Goal: Transaction & Acquisition: Purchase product/service

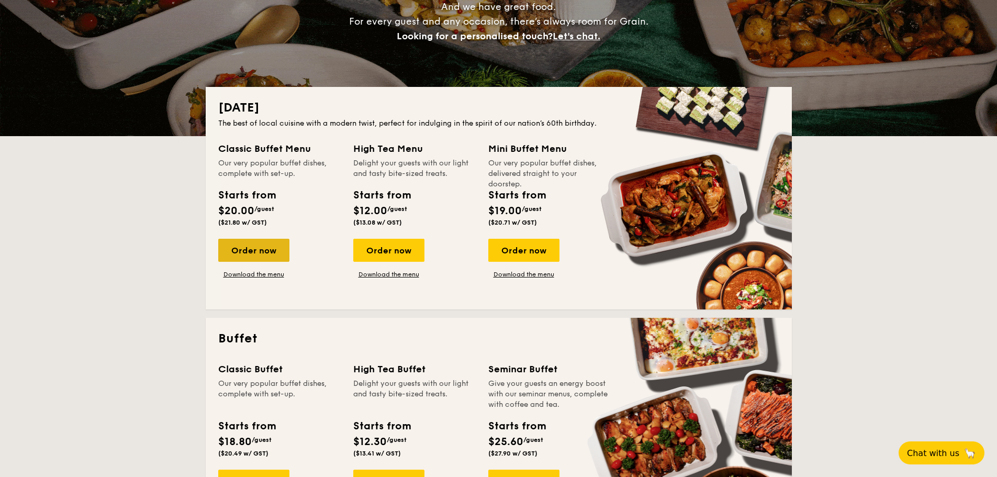
scroll to position [209, 0]
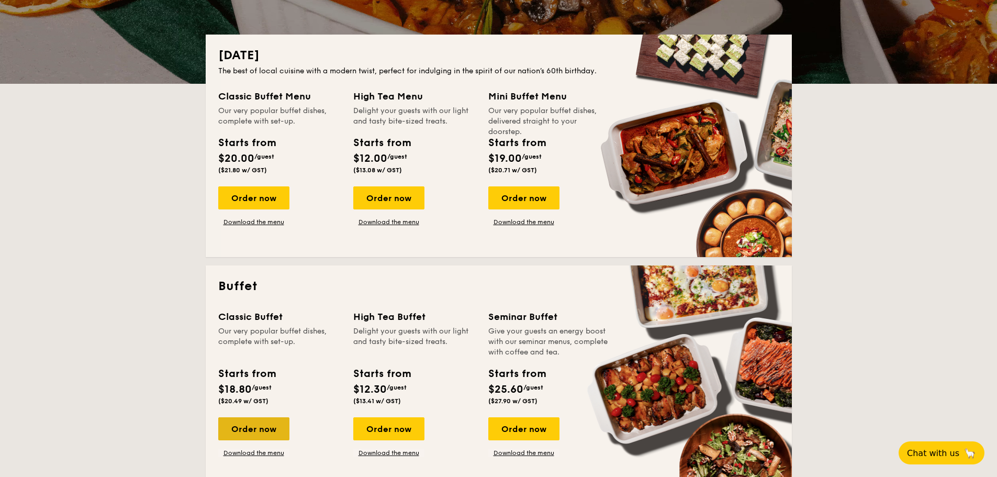
click at [245, 427] on div "Order now" at bounding box center [253, 428] width 71 height 23
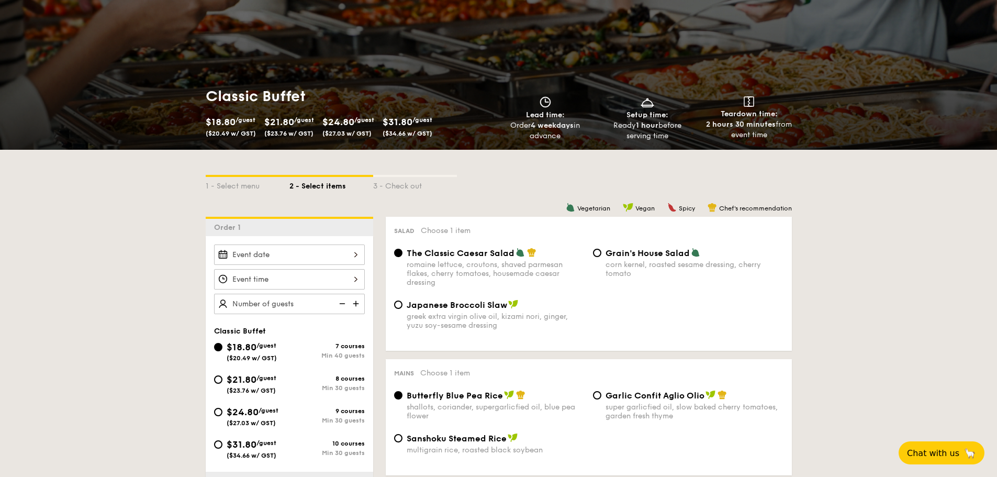
scroll to position [105, 0]
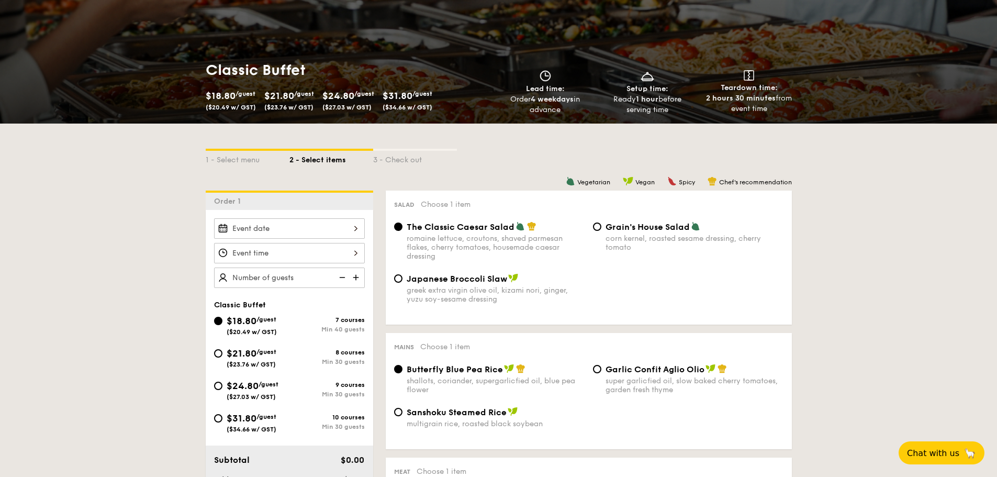
click at [275, 231] on div at bounding box center [289, 228] width 151 height 20
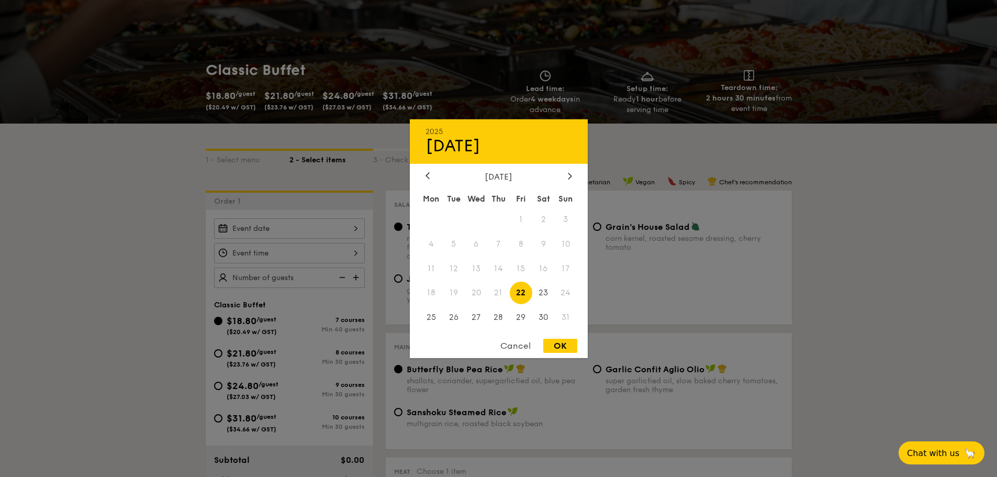
click at [517, 289] on span "22" at bounding box center [521, 293] width 23 height 23
click at [567, 346] on div "OK" at bounding box center [560, 346] width 34 height 14
type input "[DATE]"
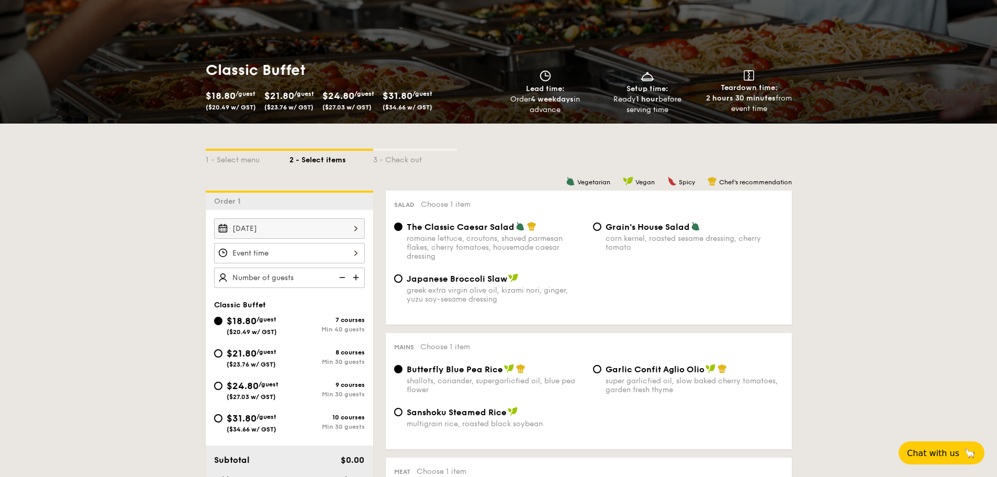
click at [656, 238] on div "corn kernel, roasted sesame dressing, cherry tomato" at bounding box center [694, 243] width 178 height 18
click at [601, 231] on input "Grain's House Salad corn kernel, roasted sesame dressing, cherry tomato" at bounding box center [597, 226] width 8 height 8
radio input "true"
click at [503, 241] on div "romaine lettuce, croutons, shaved parmesan flakes, cherry tomatoes, housemade c…" at bounding box center [496, 247] width 178 height 27
click at [402, 231] on input "The Classic Caesar Salad romaine lettuce, croutons, shaved parmesan flakes, che…" at bounding box center [398, 226] width 8 height 8
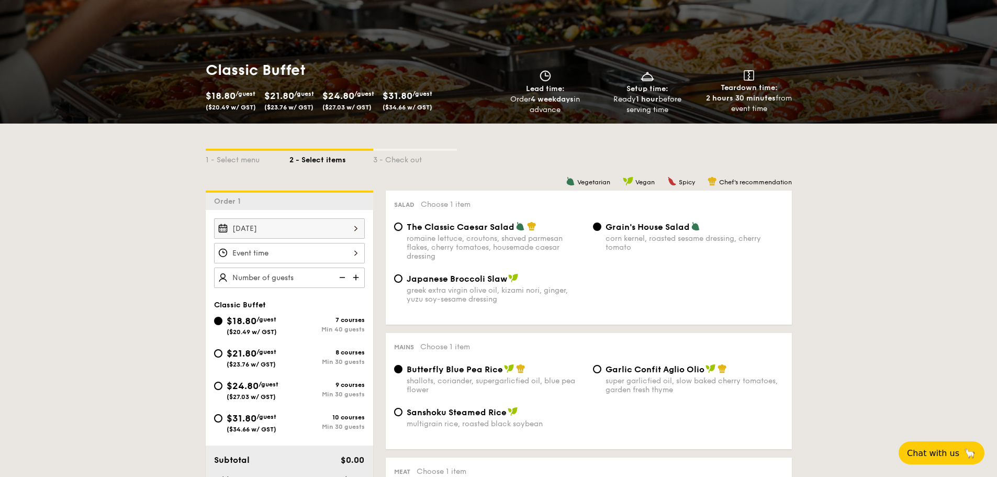
radio input "true"
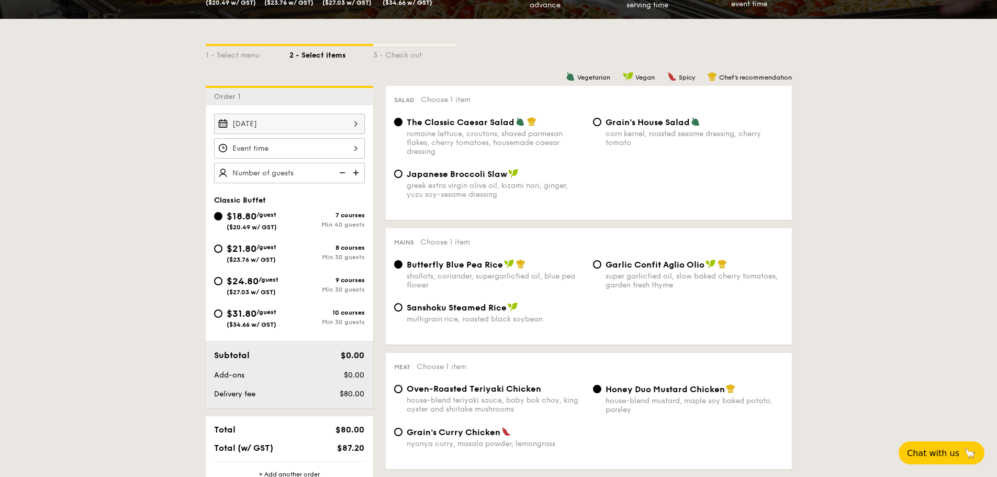
scroll to position [262, 0]
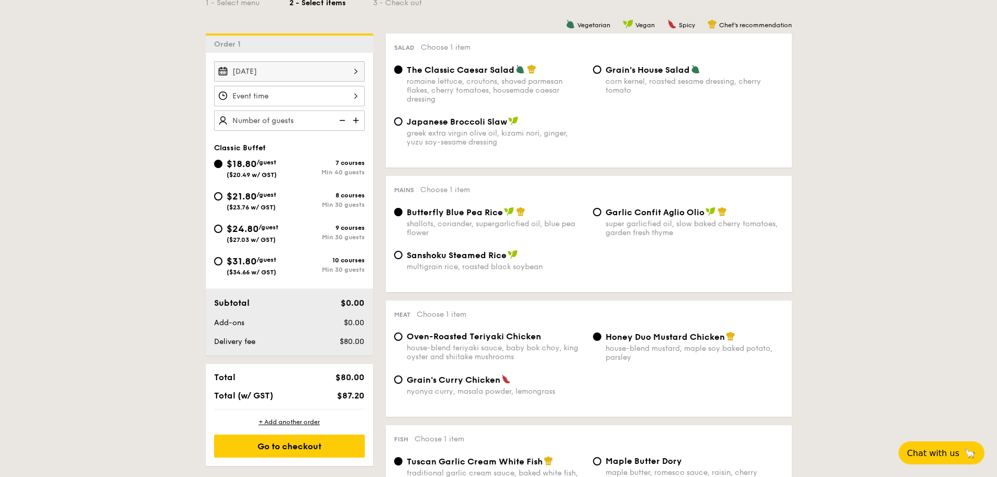
click at [478, 334] on span "Oven-Roasted Teriyaki Chicken" at bounding box center [474, 336] width 134 height 10
click at [402, 334] on input "Oven-Roasted Teriyaki Chicken house-blend teriyaki sauce, baby bok choy, king o…" at bounding box center [398, 336] width 8 height 8
radio input "true"
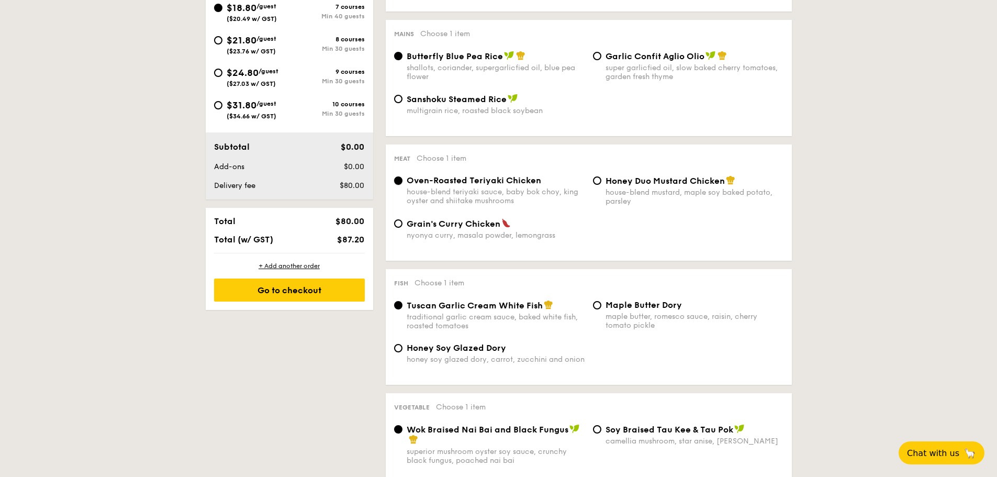
scroll to position [419, 0]
click at [650, 310] on div "Maple Butter Dory maple butter, romesco sauce, raisin, cherry tomato pickle" at bounding box center [694, 314] width 178 height 30
click at [601, 308] on input "Maple Butter Dory maple butter, romesco sauce, raisin, cherry tomato pickle" at bounding box center [597, 304] width 8 height 8
radio input "true"
click at [492, 314] on div "traditional garlic cream sauce, baked white fish, roasted tomatoes" at bounding box center [496, 320] width 178 height 18
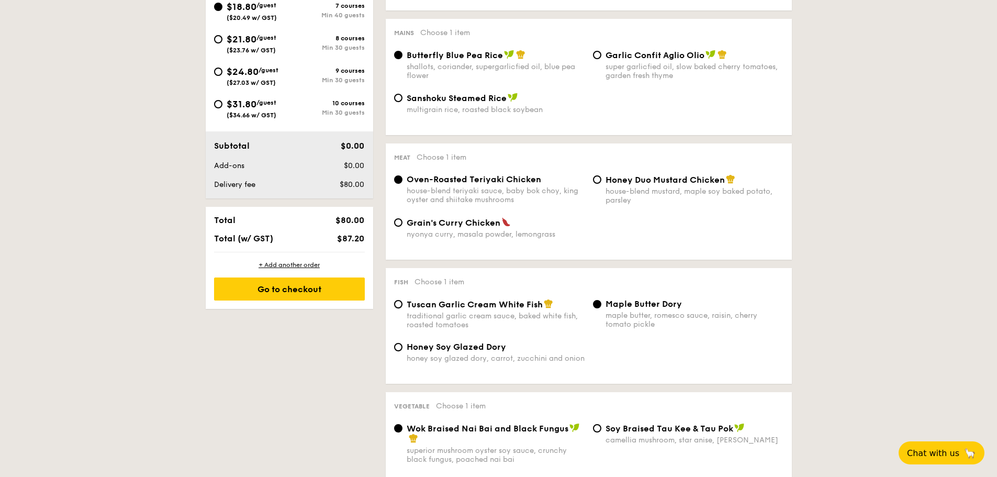
click at [402, 308] on input "Tuscan Garlic Cream White Fish traditional garlic cream sauce, baked white fish…" at bounding box center [398, 304] width 8 height 8
radio input "true"
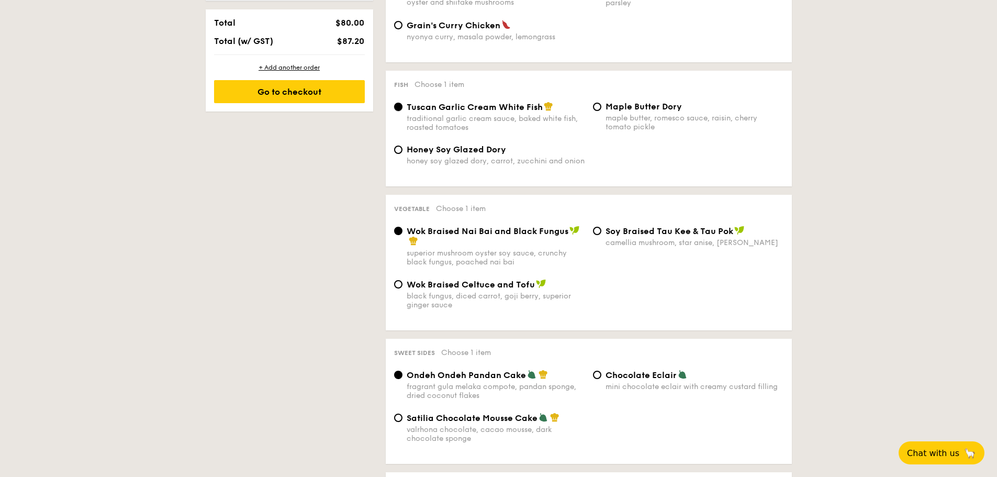
scroll to position [628, 0]
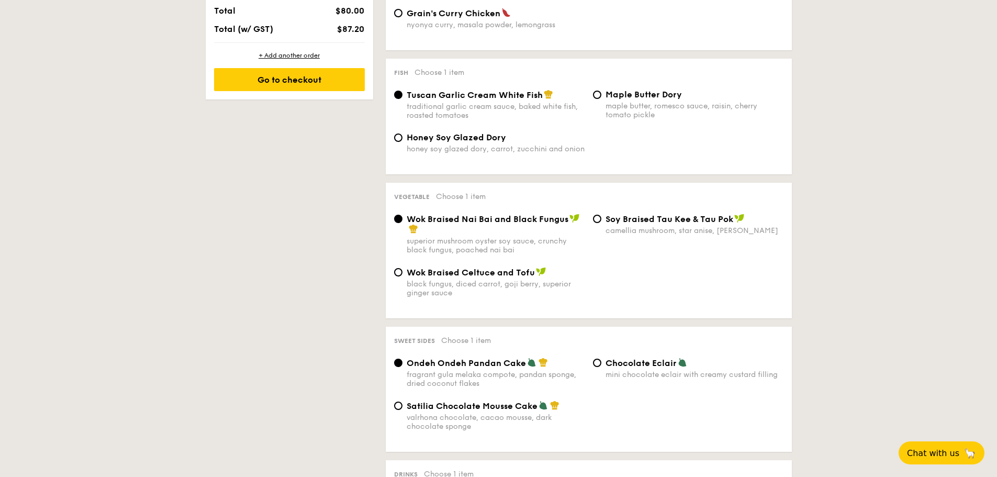
click at [489, 291] on div "black fungus, diced carrot, goji berry, superior ginger sauce" at bounding box center [496, 288] width 178 height 18
click at [402, 276] on input "Wok Braised Celtuce and Tofu black fungus, diced carrot, goji [PERSON_NAME], su…" at bounding box center [398, 272] width 8 height 8
radio input "true"
click at [492, 249] on div "superior mushroom oyster soy sauce, crunchy black fungus, poached nai bai" at bounding box center [496, 246] width 178 height 18
click at [402, 223] on input "Wok Braised Nai Bai and Black Fungus superior mushroom oyster soy sauce, crunch…" at bounding box center [398, 219] width 8 height 8
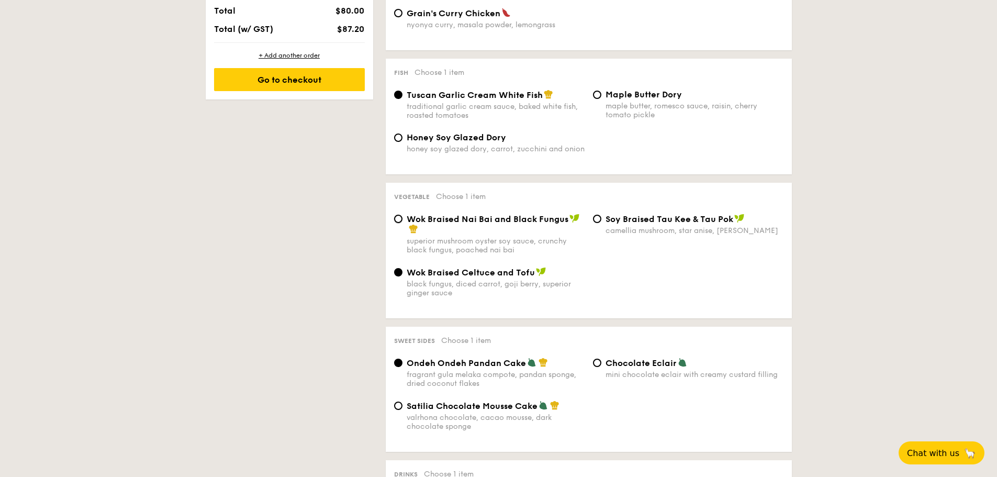
radio input "true"
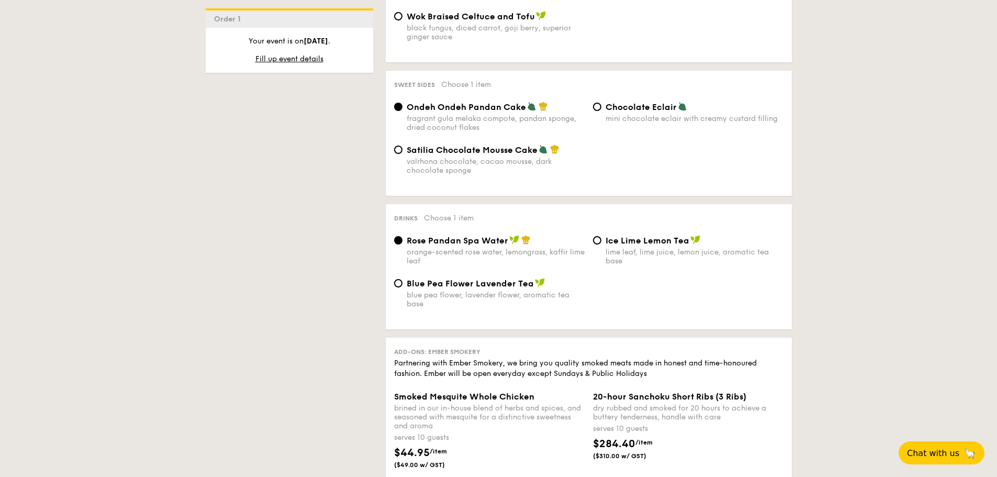
scroll to position [942, 0]
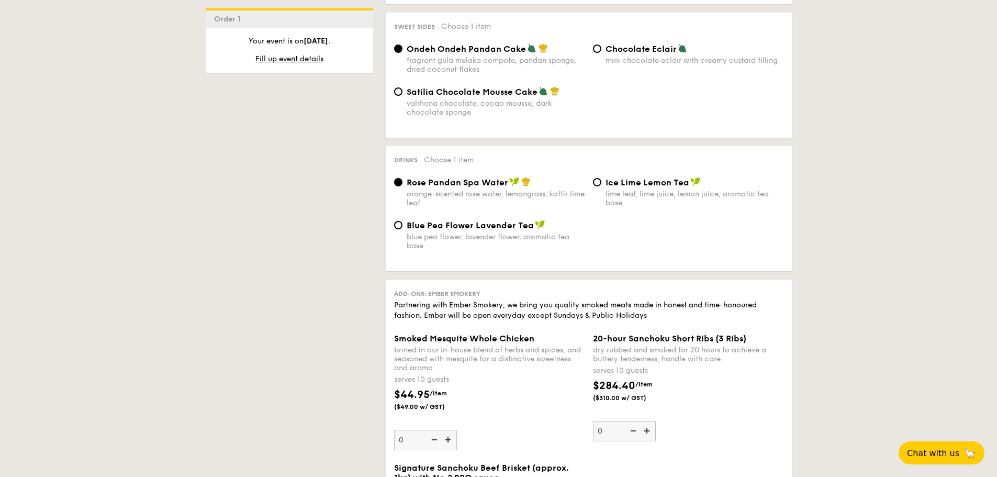
click at [477, 229] on span "Blue Pea Flower Lavender Tea" at bounding box center [470, 225] width 127 height 10
click at [402, 229] on input "Blue Pea Flower Lavender Tea blue pea flower, lavender flower, aromatic tea base" at bounding box center [398, 225] width 8 height 8
radio input "true"
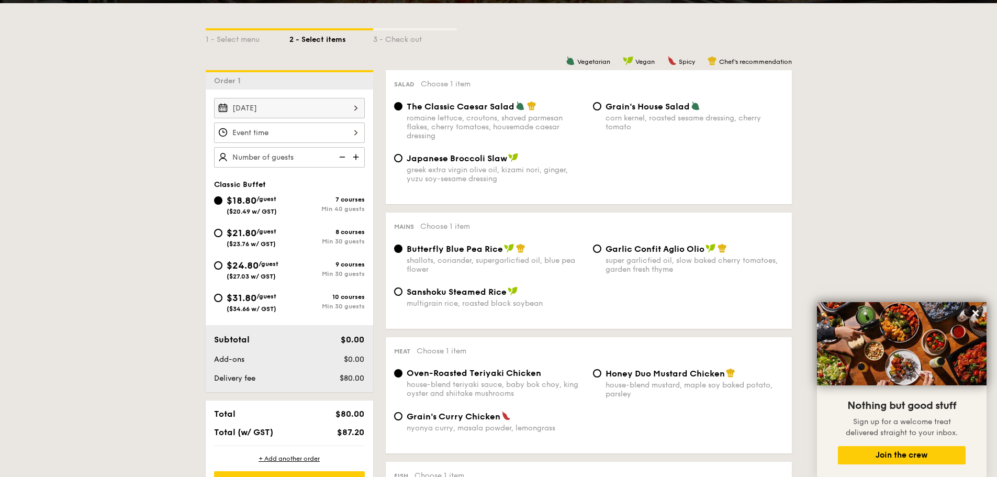
scroll to position [209, 0]
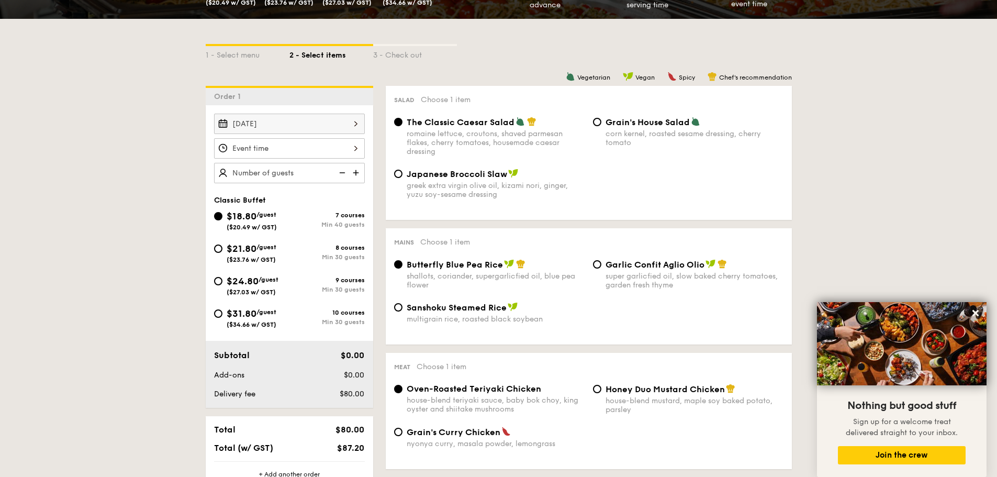
click at [354, 176] on img at bounding box center [357, 173] width 16 height 20
click at [339, 174] on img at bounding box center [341, 173] width 16 height 20
click at [343, 173] on img at bounding box center [341, 173] width 16 height 20
click at [340, 175] on img at bounding box center [341, 173] width 16 height 20
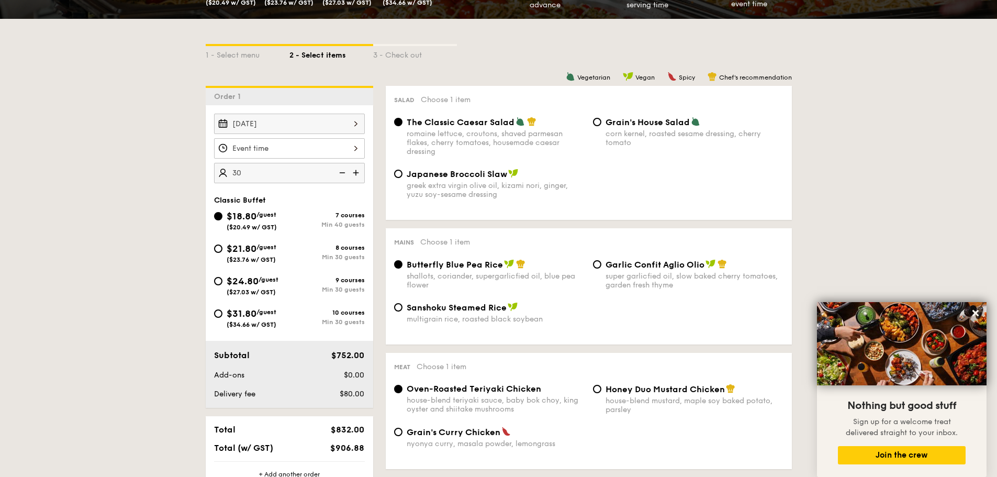
type input "40 guests"
click at [281, 149] on div at bounding box center [289, 148] width 151 height 20
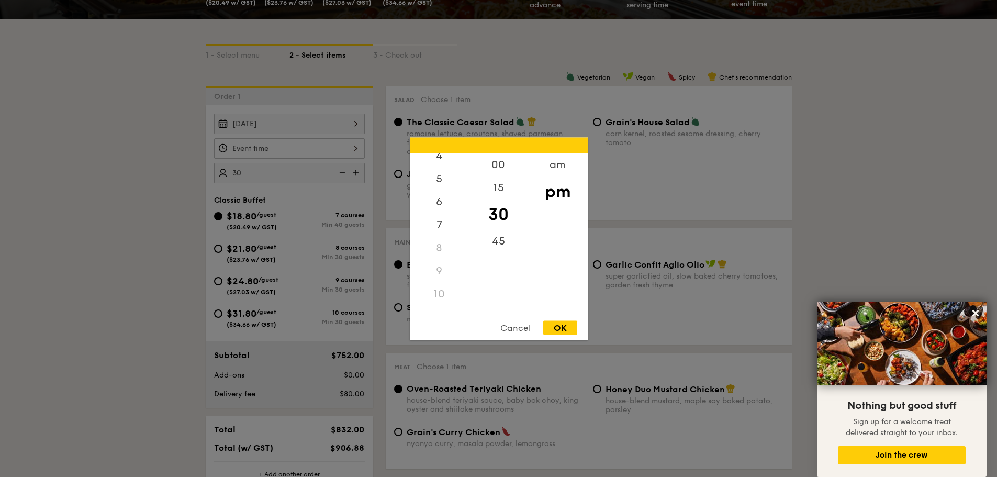
scroll to position [124, 0]
click at [440, 196] on div "12 1 2 3 4 5 6 7 8 9 10 11" at bounding box center [439, 233] width 59 height 160
click at [440, 192] on div "6" at bounding box center [439, 189] width 59 height 30
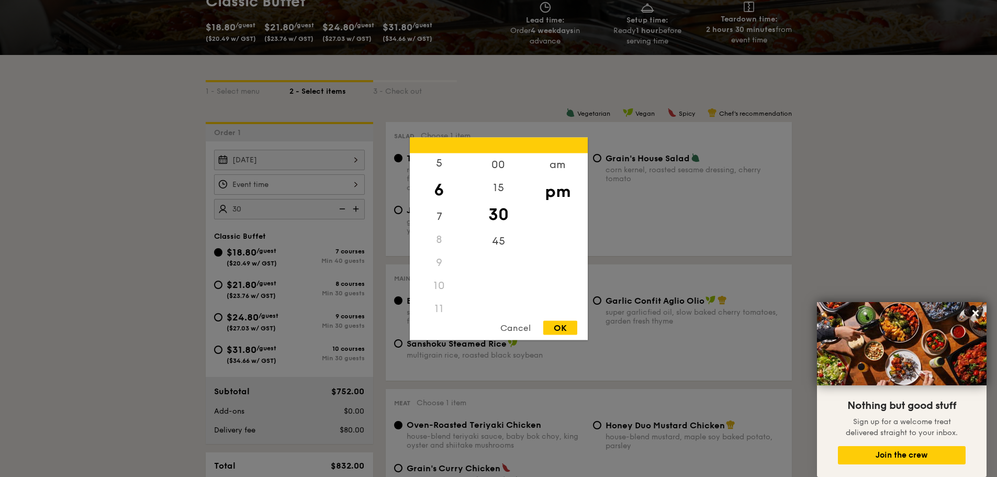
scroll to position [157, 0]
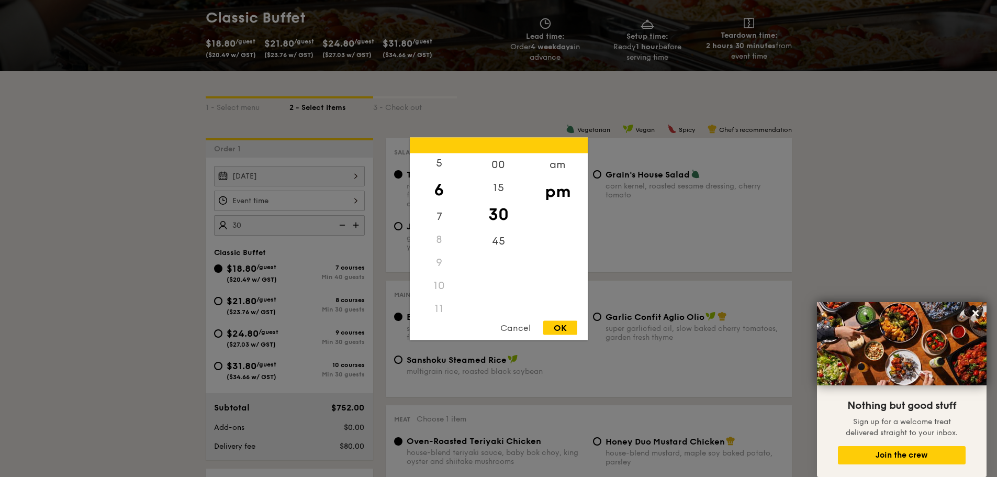
click at [562, 325] on div "OK" at bounding box center [560, 327] width 34 height 14
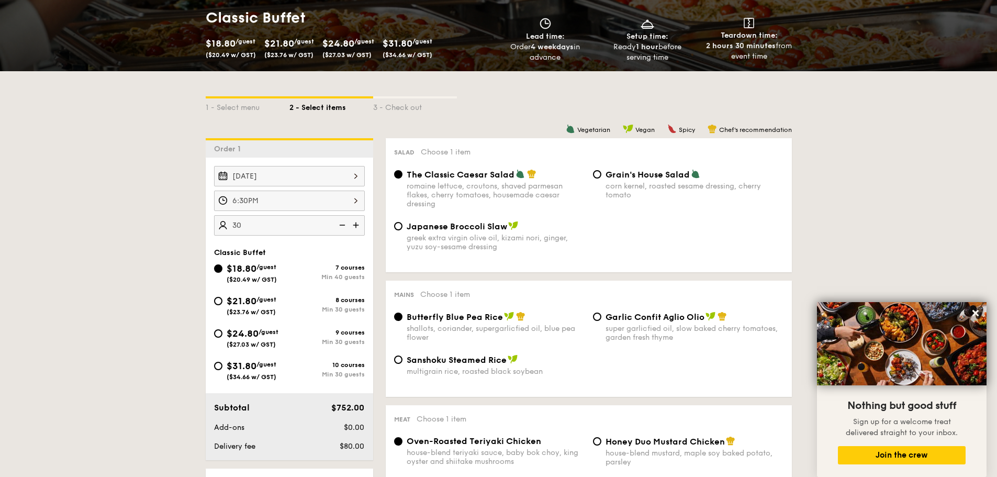
click at [266, 201] on div "6:30PM" at bounding box center [289, 200] width 151 height 20
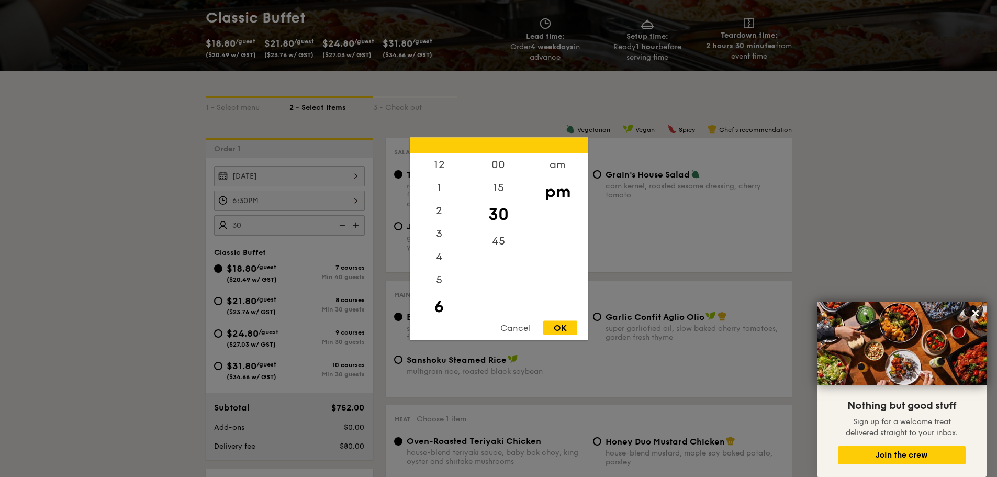
scroll to position [23, 0]
click at [503, 167] on div "00" at bounding box center [498, 168] width 59 height 30
click at [567, 325] on div "OK" at bounding box center [560, 327] width 34 height 14
type input "6:00PM"
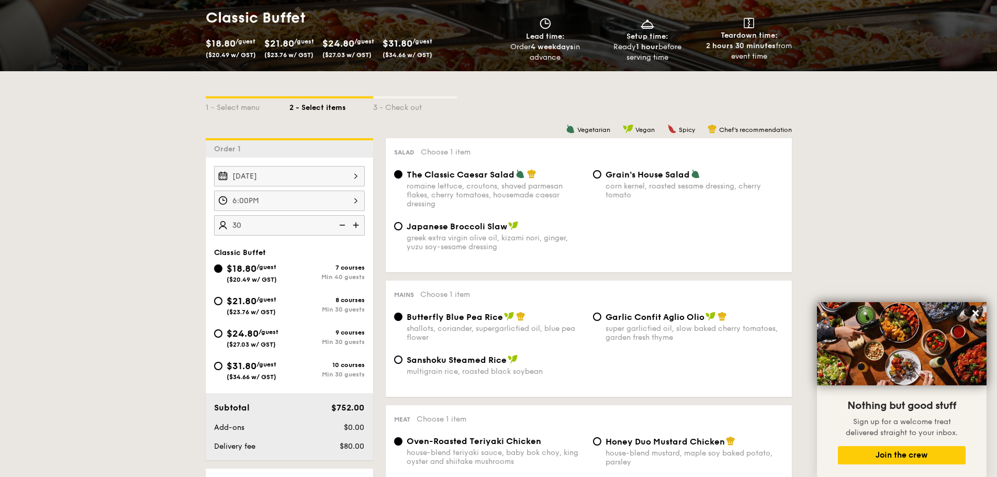
click at [354, 226] on img at bounding box center [357, 225] width 16 height 20
click at [345, 225] on img at bounding box center [341, 225] width 16 height 20
type input "40 guests"
click at [345, 225] on img at bounding box center [341, 225] width 16 height 20
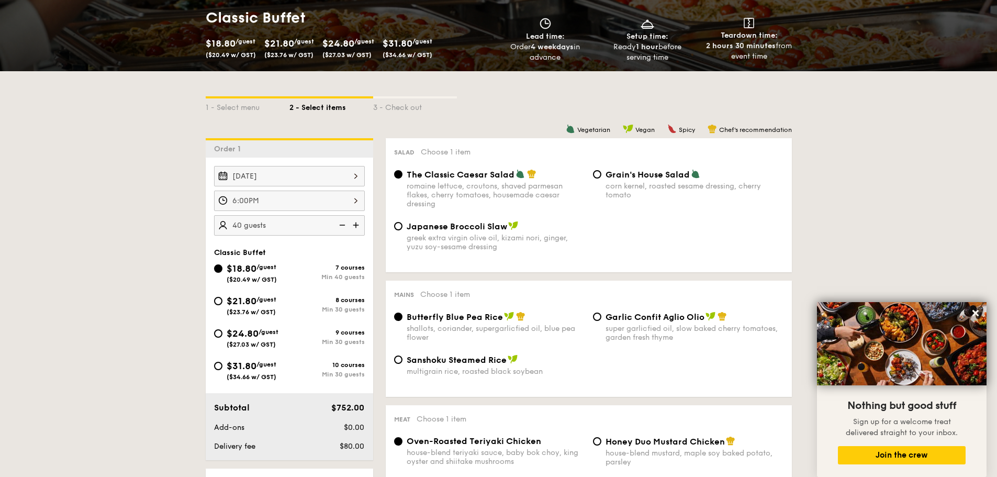
click at [345, 226] on img at bounding box center [341, 225] width 16 height 20
click at [344, 227] on img at bounding box center [341, 225] width 16 height 20
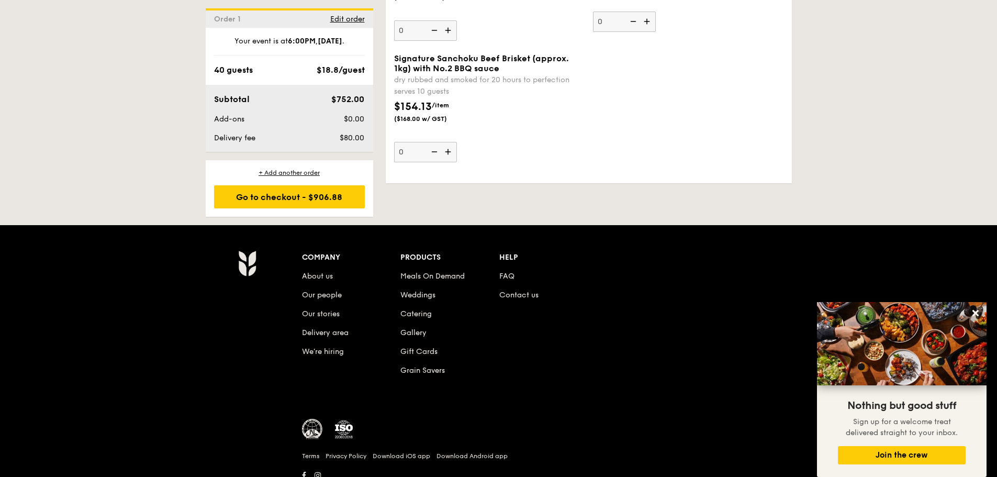
scroll to position [1390, 0]
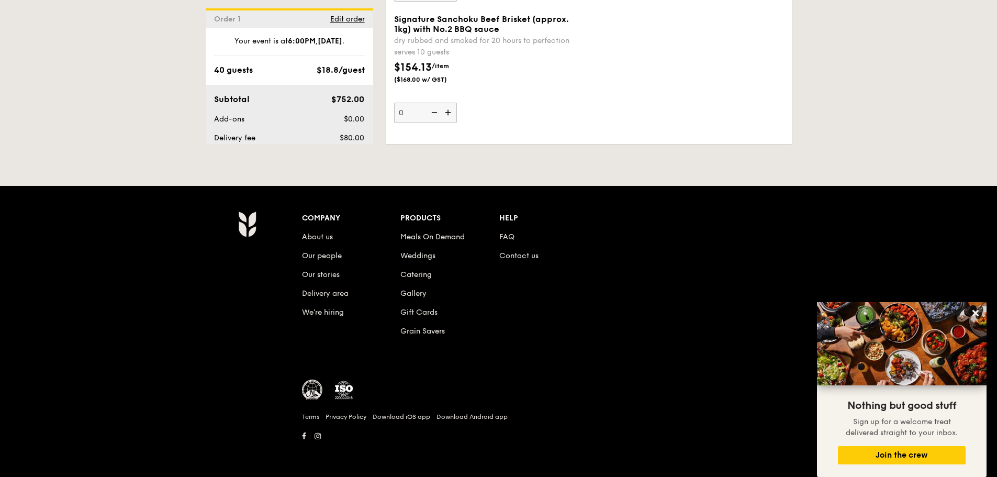
click at [931, 310] on img at bounding box center [902, 343] width 170 height 83
click at [979, 310] on icon at bounding box center [975, 312] width 9 height 9
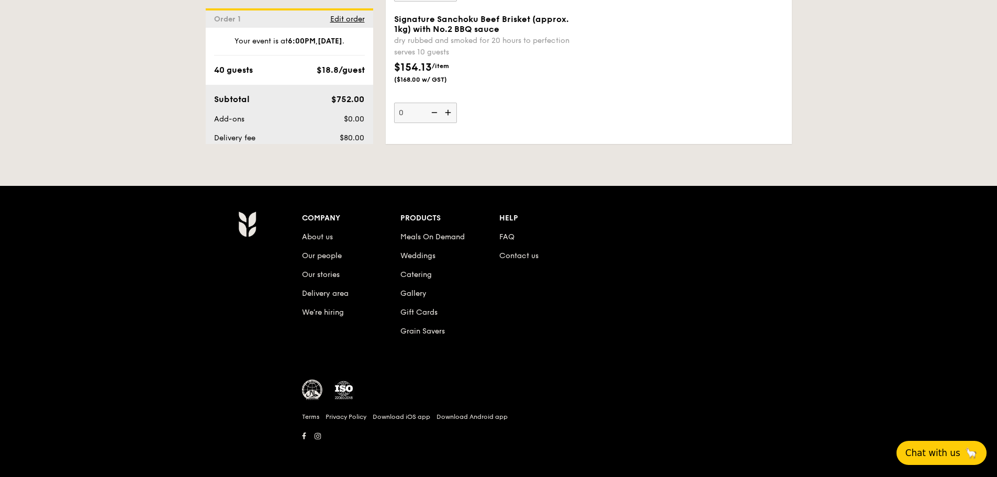
click at [950, 452] on span "Chat with us" at bounding box center [932, 452] width 55 height 10
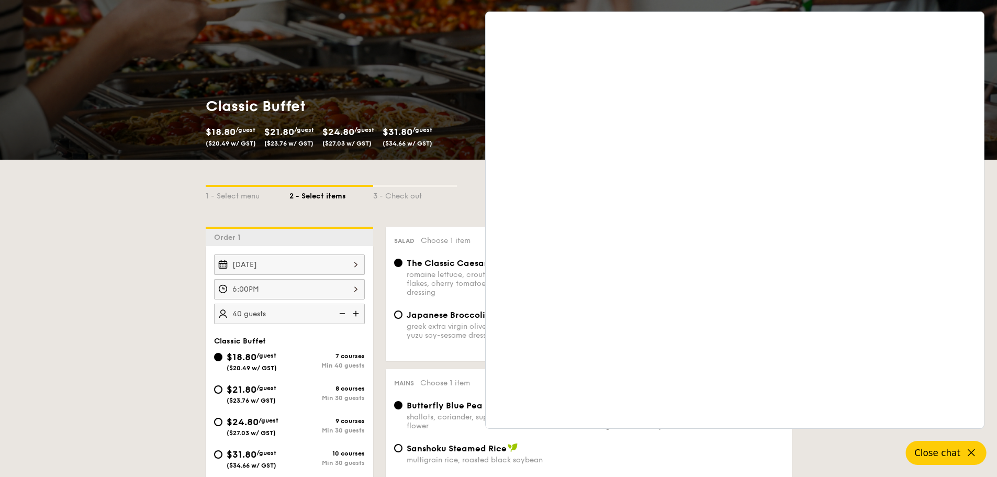
scroll to position [30, 0]
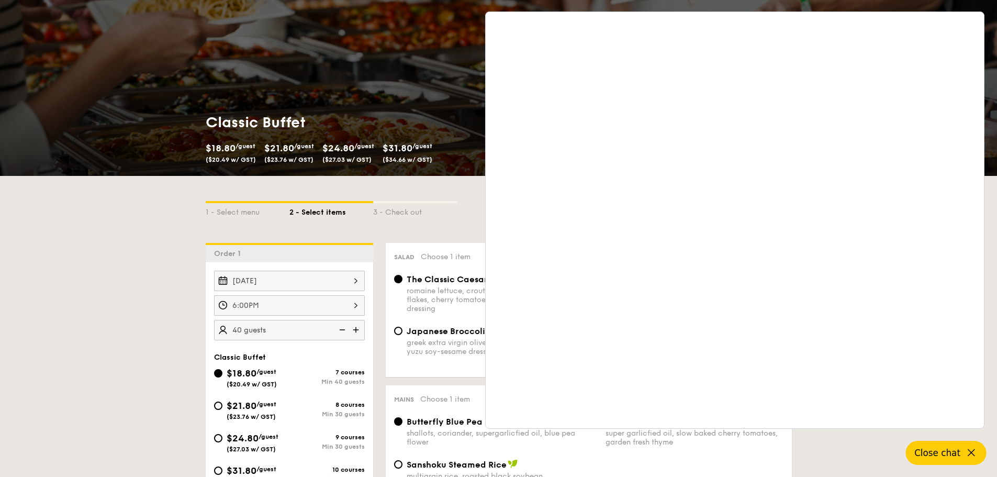
scroll to position [0, 0]
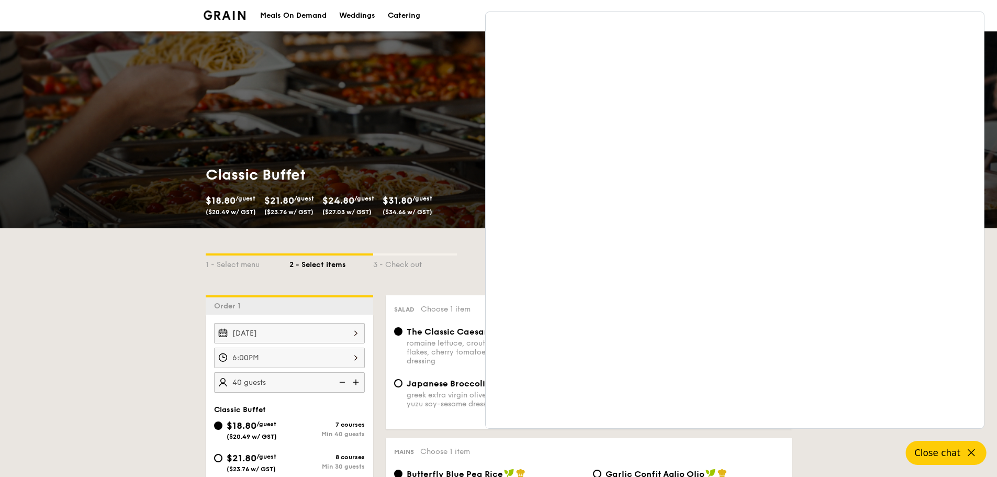
click at [227, 20] on li at bounding box center [229, 15] width 51 height 31
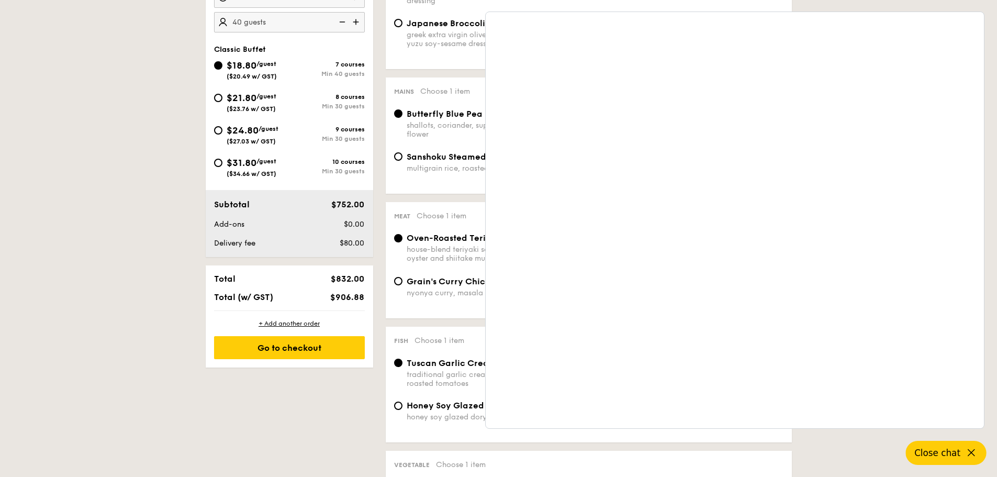
scroll to position [366, 0]
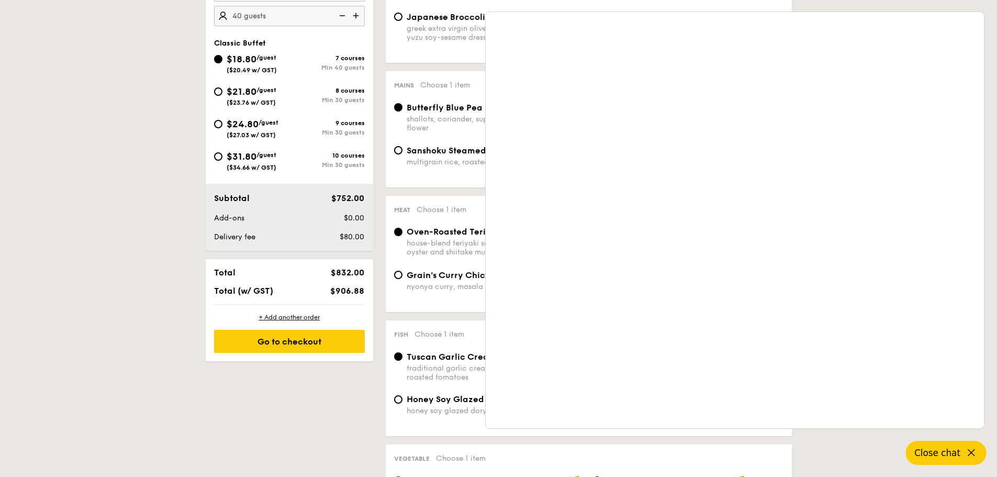
click at [950, 452] on span "Close chat" at bounding box center [937, 452] width 46 height 10
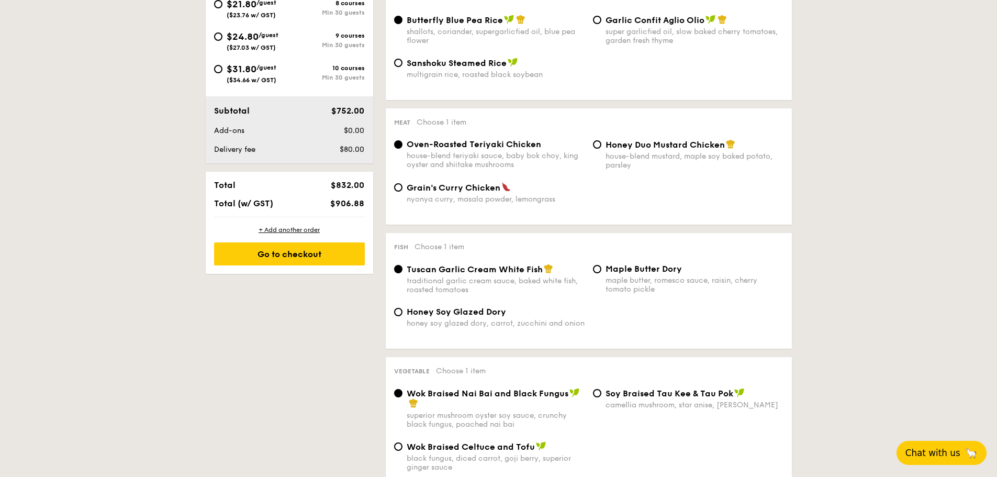
scroll to position [471, 0]
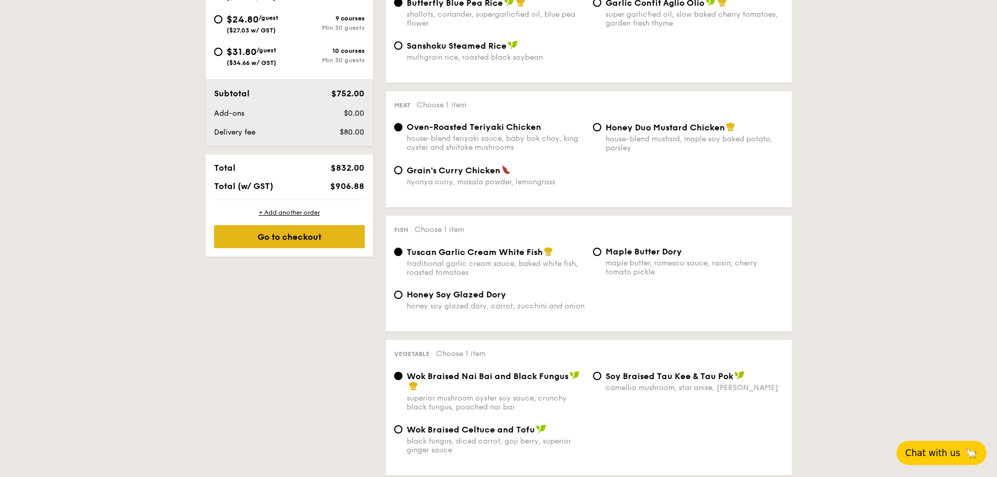
drag, startPoint x: 291, startPoint y: 234, endPoint x: 340, endPoint y: 233, distance: 49.2
click at [291, 234] on div "Go to checkout" at bounding box center [289, 236] width 151 height 23
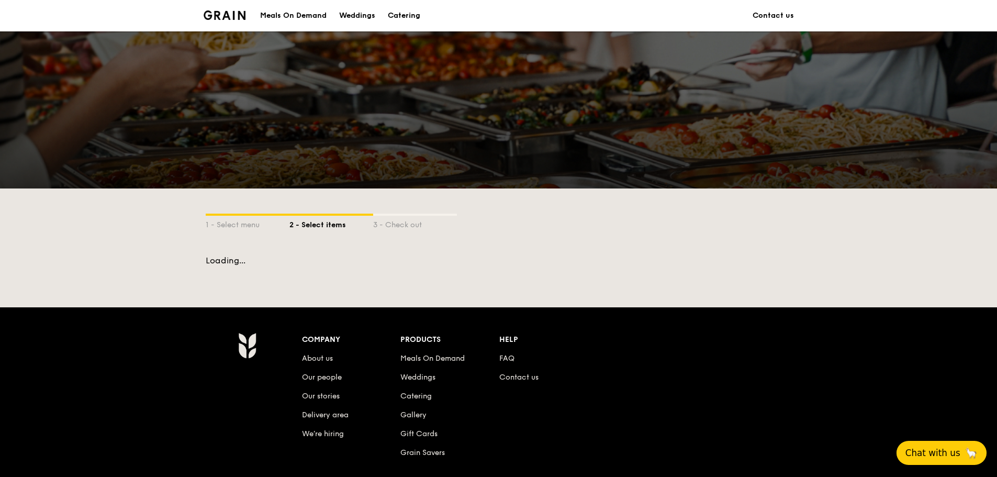
scroll to position [121, 0]
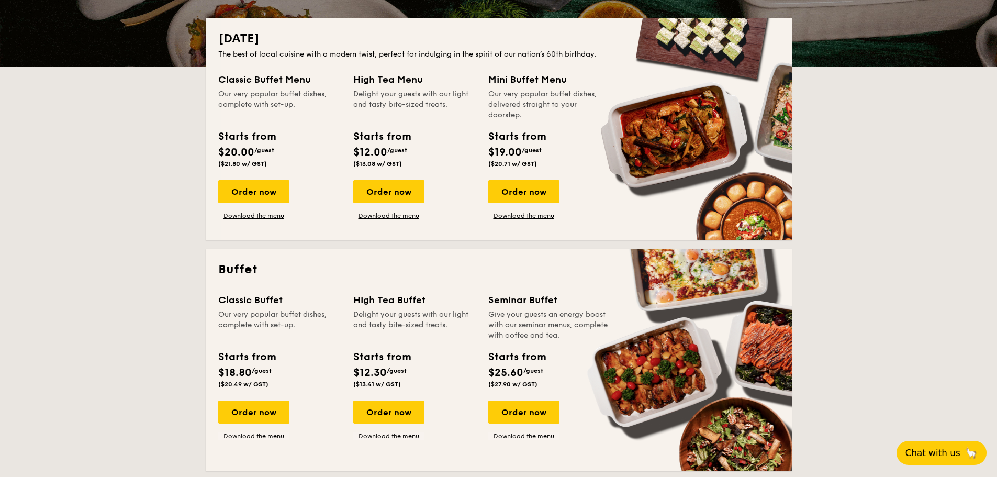
scroll to position [209, 0]
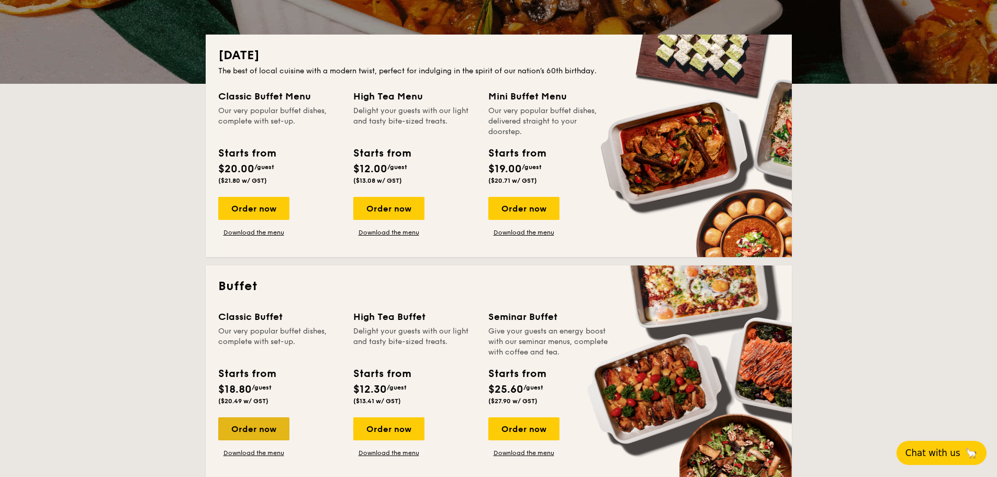
click at [244, 430] on div "Order now" at bounding box center [253, 428] width 71 height 23
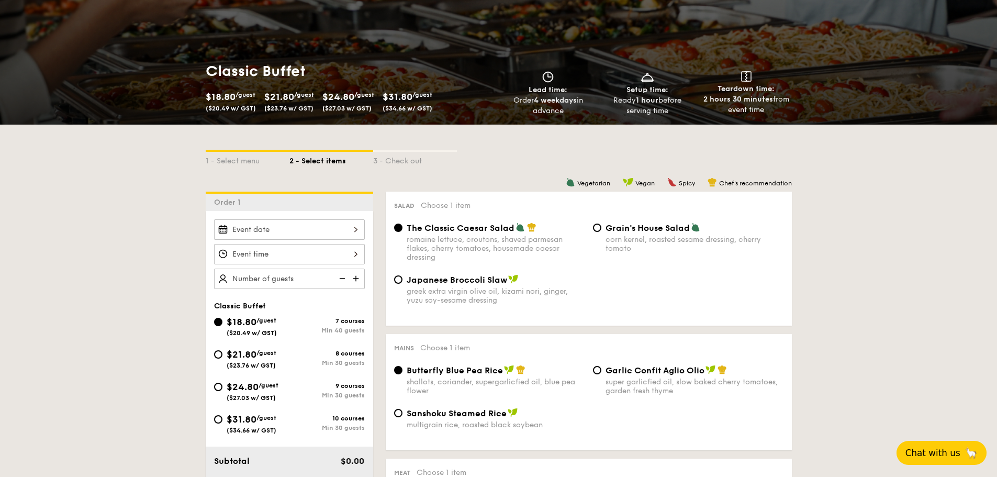
scroll to position [105, 0]
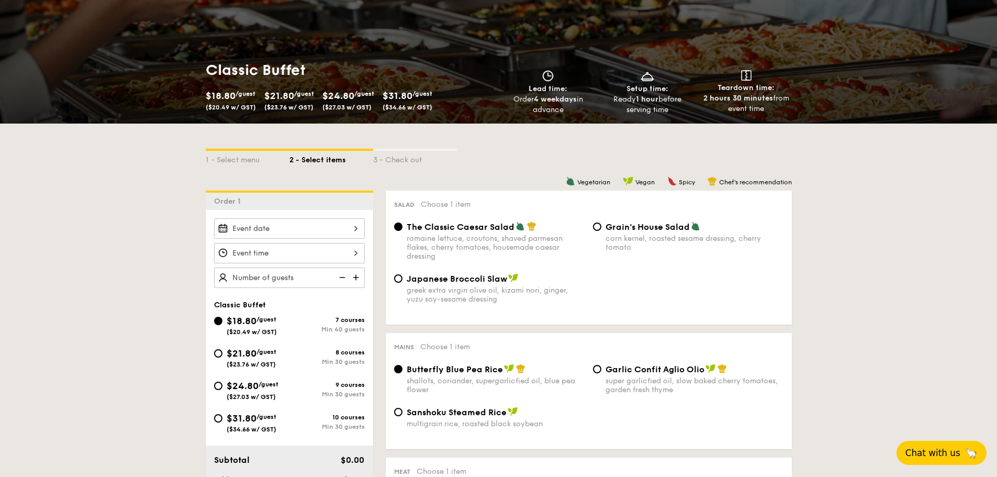
click at [251, 358] on span "$21.80" at bounding box center [242, 353] width 30 height 12
click at [222, 357] on input "$21.80 /guest ($23.76 w/ GST) 8 courses Min 30 guests" at bounding box center [218, 353] width 8 height 8
radio input "true"
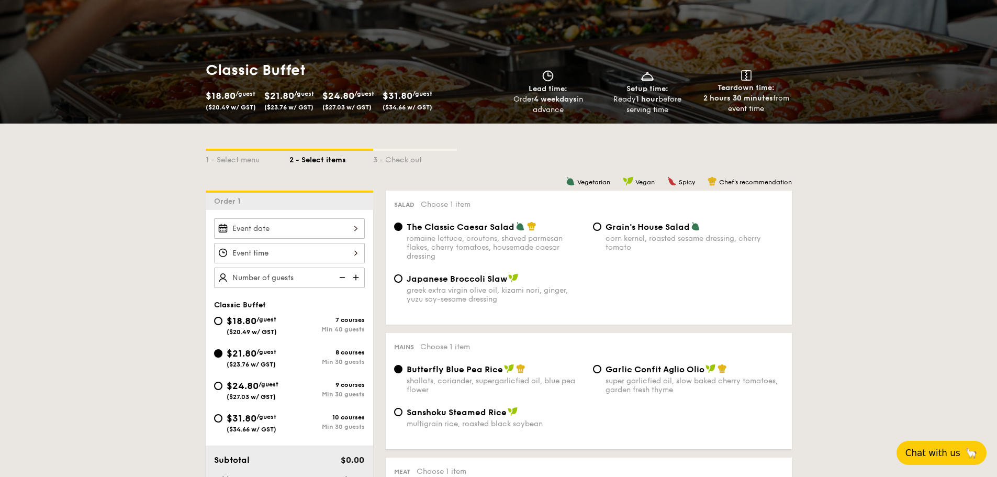
radio input "true"
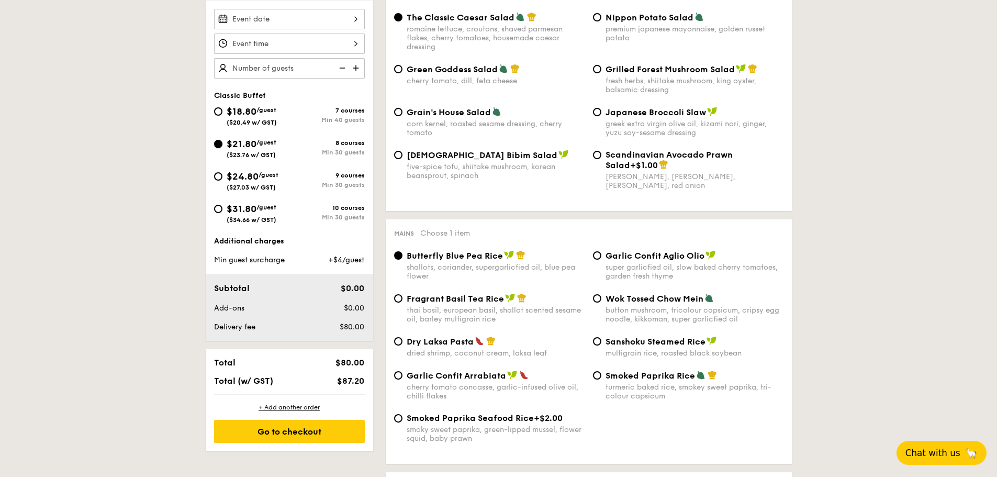
scroll to position [157, 0]
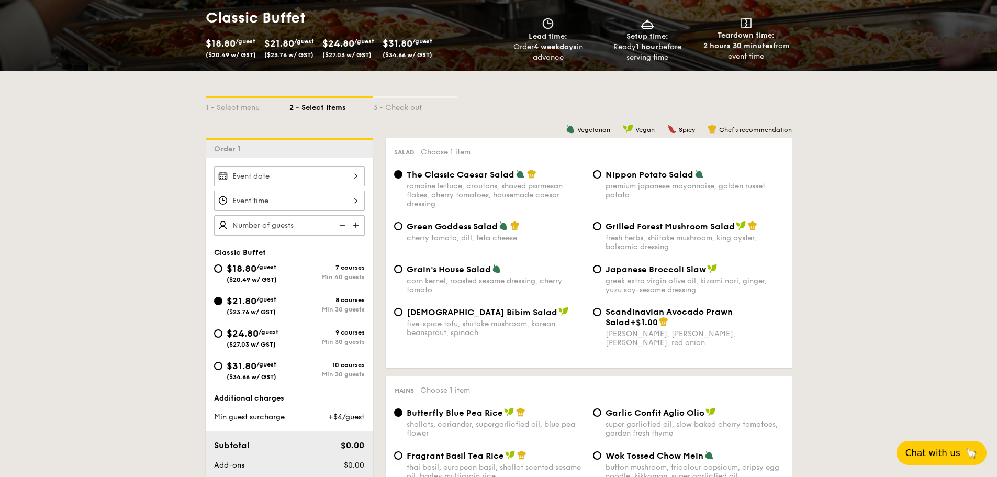
click at [354, 226] on img at bounding box center [357, 225] width 16 height 20
click at [359, 229] on img at bounding box center [357, 225] width 16 height 20
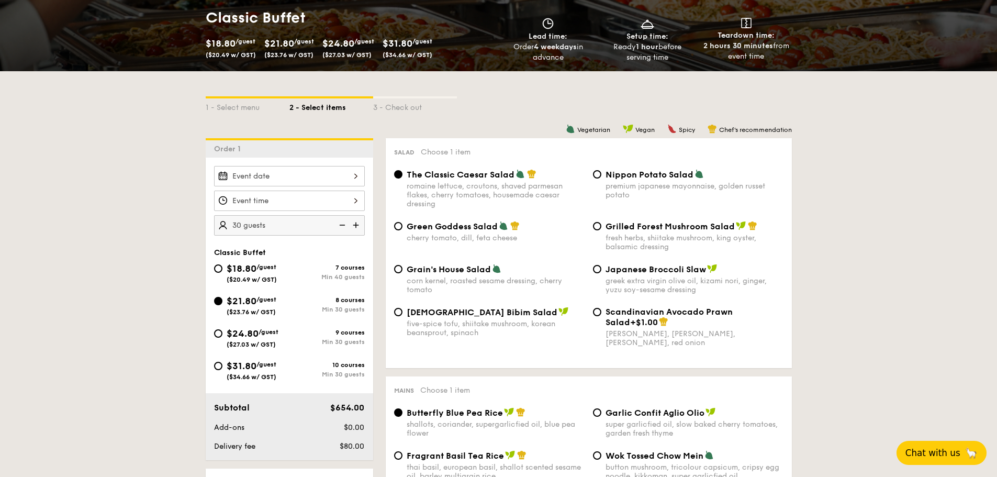
click at [338, 223] on img at bounding box center [341, 225] width 16 height 20
type input "25 guests"
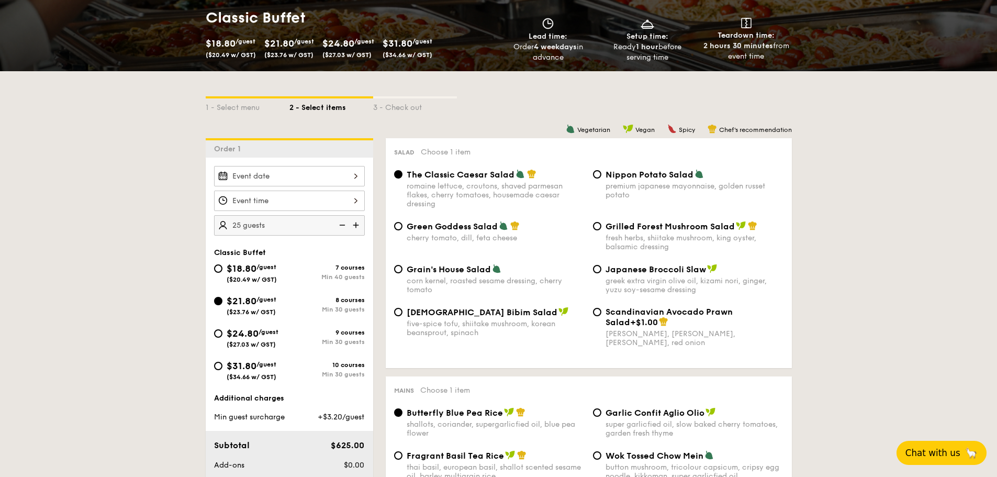
click at [683, 190] on div "premium japanese mayonnaise, golden russet potato" at bounding box center [694, 191] width 178 height 18
click at [601, 178] on input "Nippon Potato Salad premium japanese mayonnaise, golden russet potato" at bounding box center [597, 174] width 8 height 8
radio input "true"
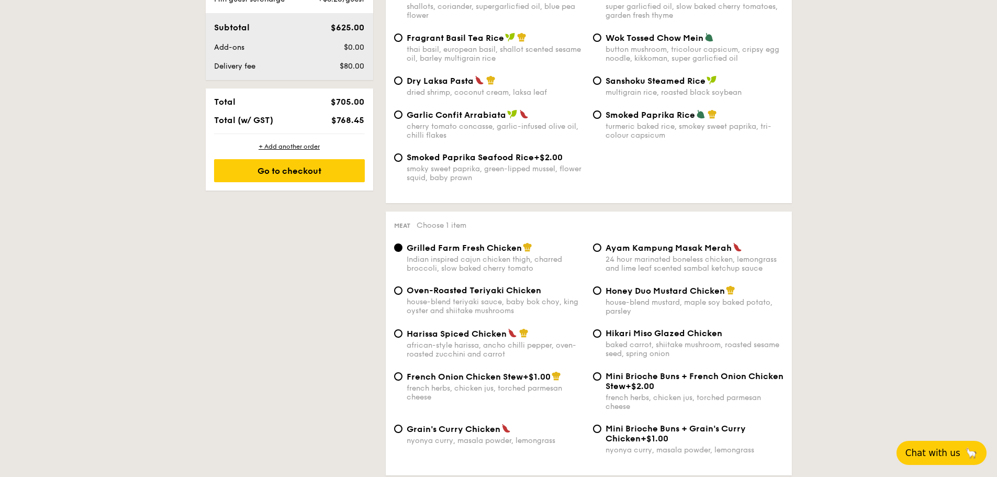
scroll to position [576, 0]
click at [520, 299] on div "house-blend teriyaki sauce, baby bok choy, king oyster and shiitake mushrooms" at bounding box center [496, 305] width 178 height 18
click at [402, 294] on input "Oven-Roasted Teriyaki Chicken house-blend teriyaki sauce, baby bok choy, king o…" at bounding box center [398, 289] width 8 height 8
radio input "true"
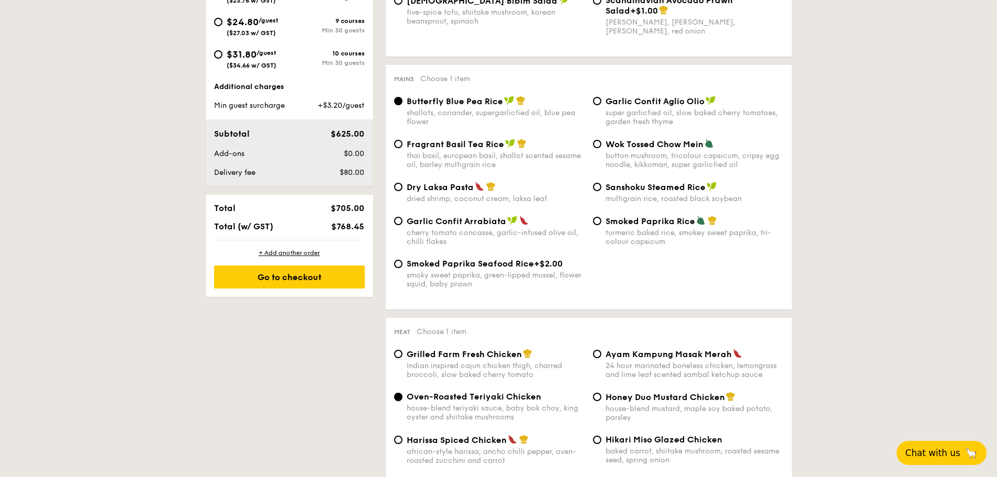
scroll to position [471, 0]
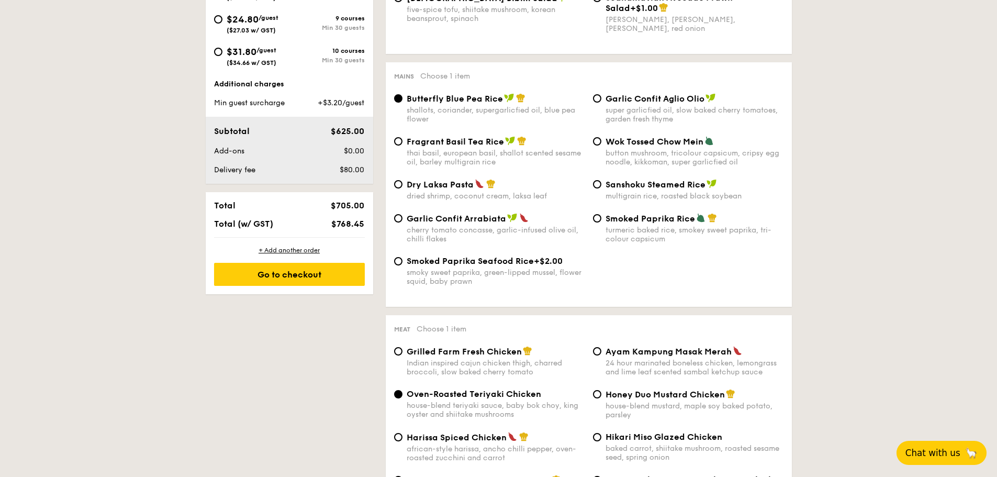
click at [486, 163] on div "thai basil, european basil, shallot scented sesame oil, barley multigrain rice" at bounding box center [496, 158] width 178 height 18
click at [402, 145] on input "Fragrant Basil Tea Rice thai basil, european basil, shallot scented sesame oil,…" at bounding box center [398, 141] width 8 height 8
radio input "true"
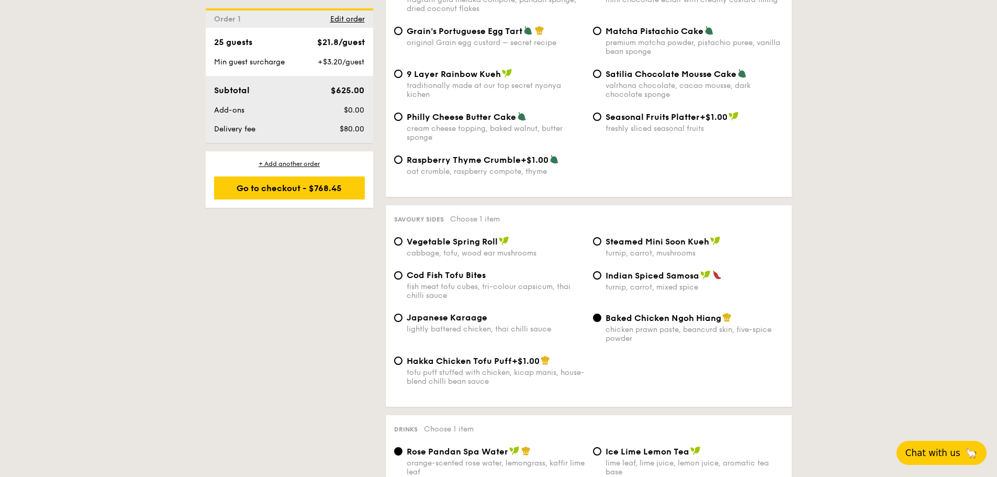
scroll to position [1622, 0]
click at [400, 280] on div "Cod Fish Tofu Bites fish meat tofu cubes, tri-colour capsicum, thai chilli sauce" at bounding box center [489, 284] width 199 height 30
click at [436, 277] on span "Cod Fish Tofu Bites" at bounding box center [446, 274] width 79 height 10
click at [464, 276] on span "Cod Fish Tofu Bites" at bounding box center [446, 274] width 79 height 10
click at [402, 276] on input "Cod Fish Tofu Bites fish meat tofu cubes, tri-colour capsicum, thai chilli sauce" at bounding box center [398, 275] width 8 height 8
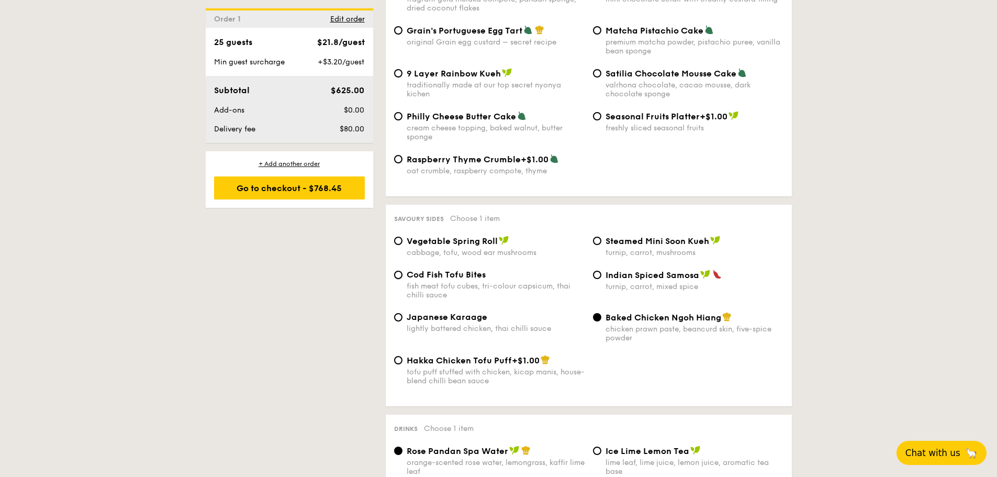
radio input "true"
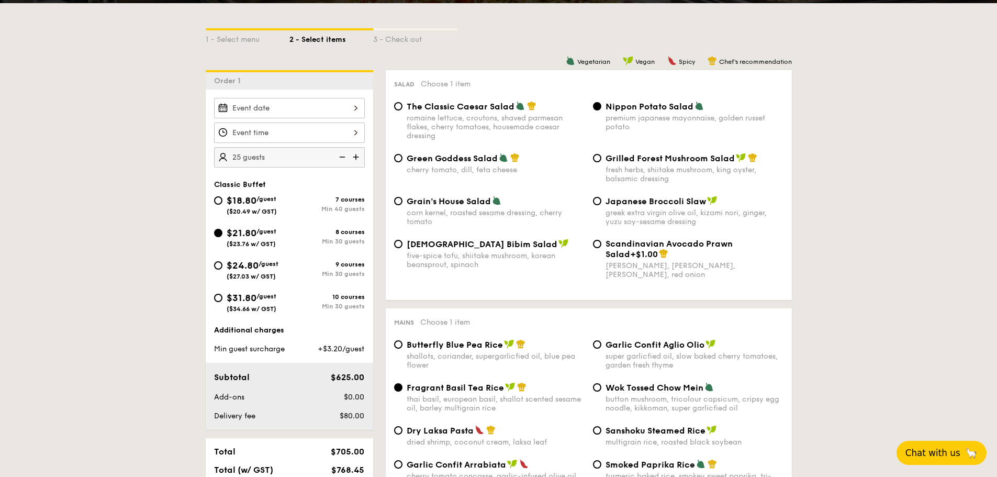
scroll to position [262, 0]
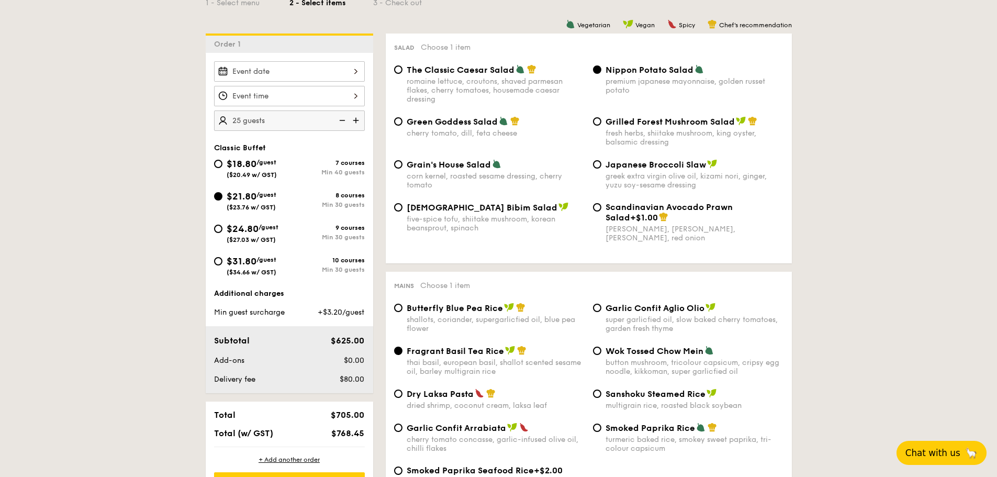
click at [358, 118] on img at bounding box center [357, 120] width 16 height 20
type input "30 guests"
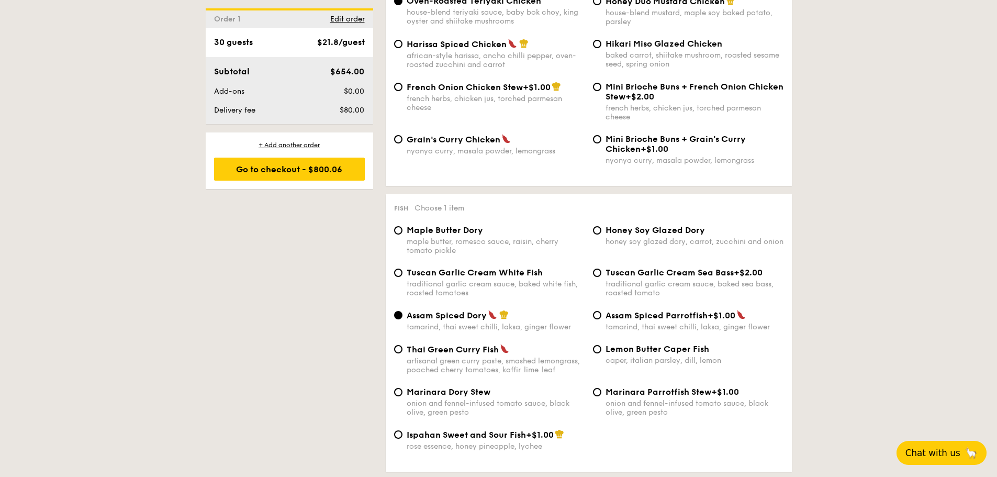
scroll to position [890, 0]
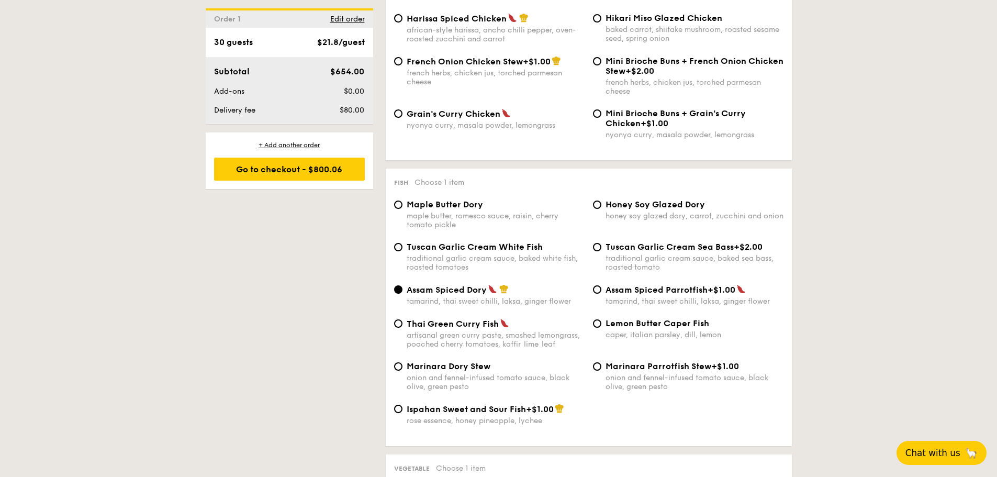
click at [504, 243] on span "Tuscan Garlic Cream White Fish" at bounding box center [475, 247] width 136 height 10
click at [402, 243] on input "Tuscan Garlic Cream White Fish traditional garlic cream sauce, baked white fish…" at bounding box center [398, 247] width 8 height 8
radio input "true"
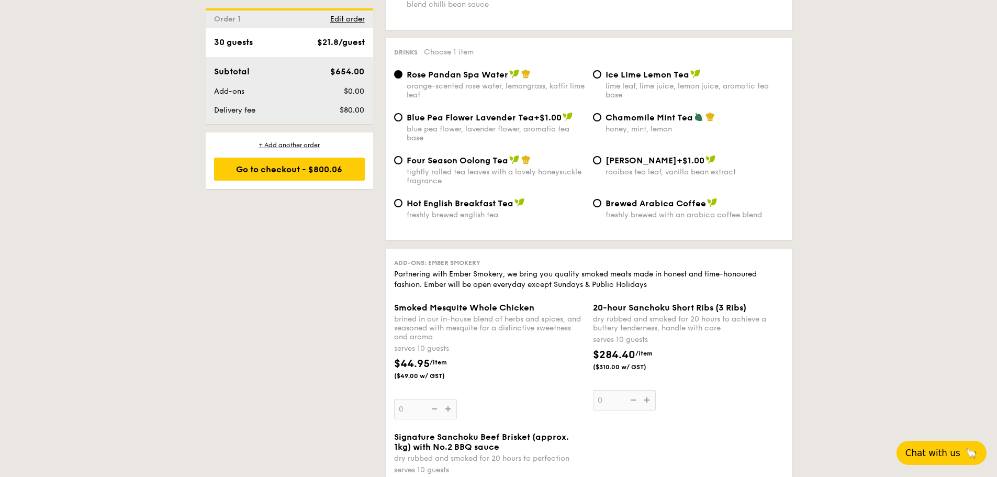
scroll to position [2093, 0]
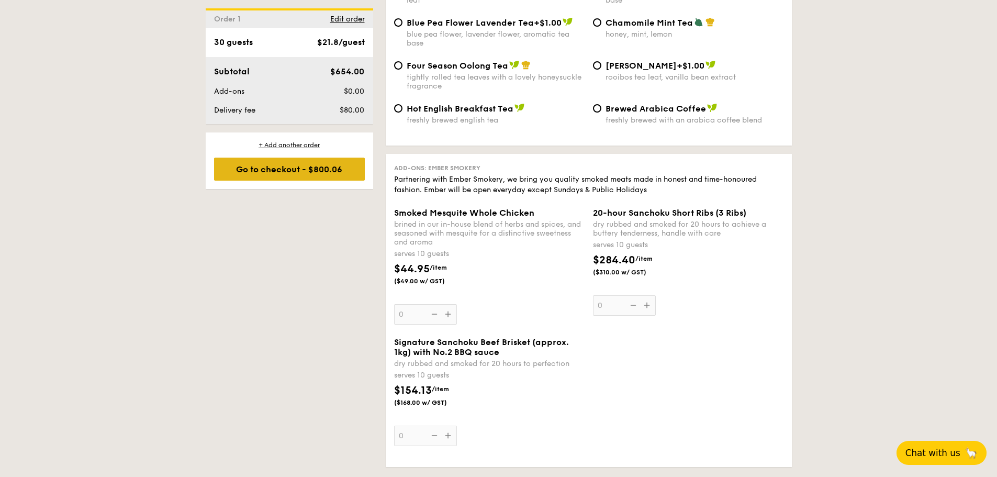
click at [286, 169] on div "Go to checkout - $800.06" at bounding box center [289, 169] width 151 height 23
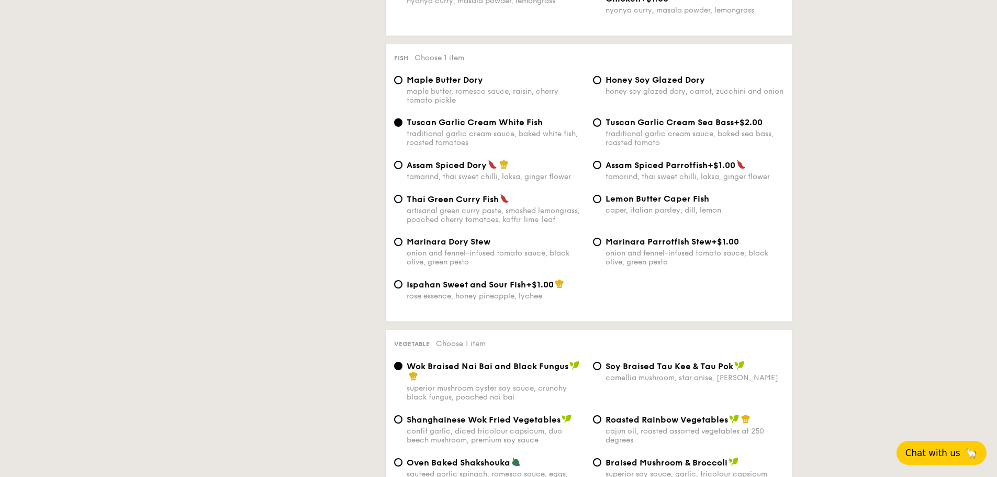
scroll to position [279, 0]
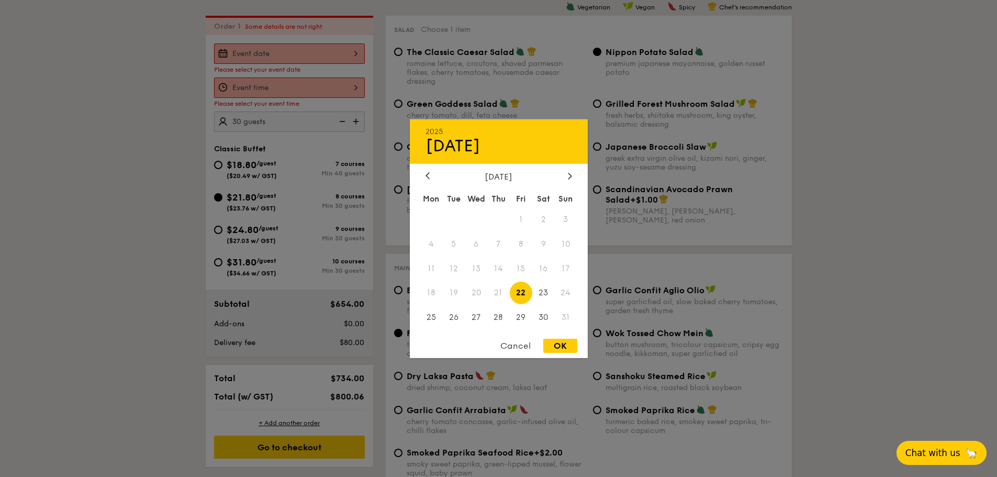
click at [308, 58] on div "2025 Aug [DATE] Tue Wed Thu Fri Sat Sun 1 2 3 4 5 6 7 8 9 10 11 12 13 14 15 16 …" at bounding box center [289, 53] width 151 height 20
click at [523, 291] on span "22" at bounding box center [521, 293] width 23 height 23
click at [568, 346] on div "OK" at bounding box center [560, 346] width 34 height 14
type input "[DATE]"
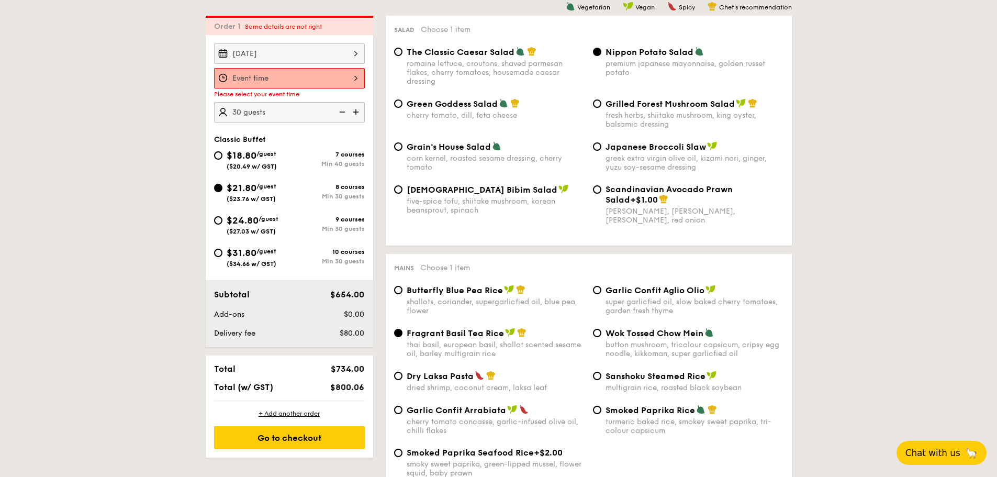
click at [270, 81] on div at bounding box center [289, 78] width 151 height 20
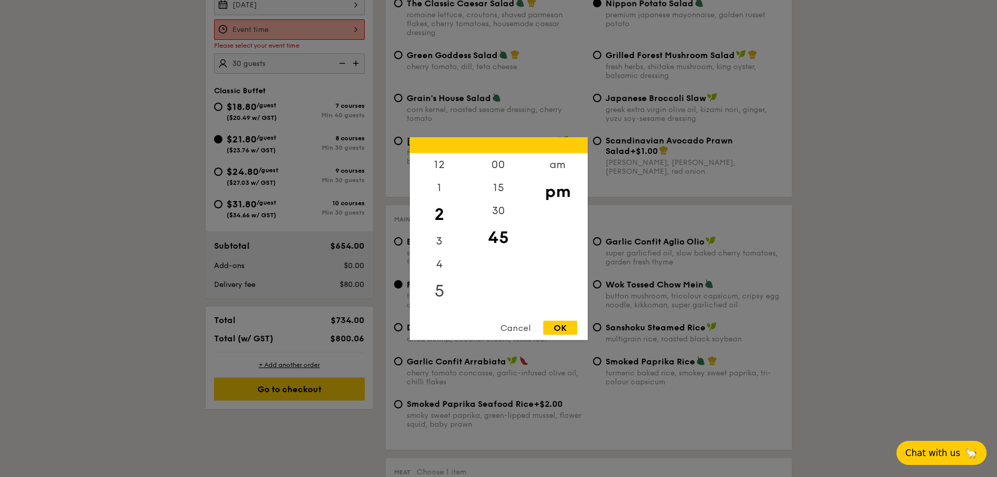
scroll to position [332, 0]
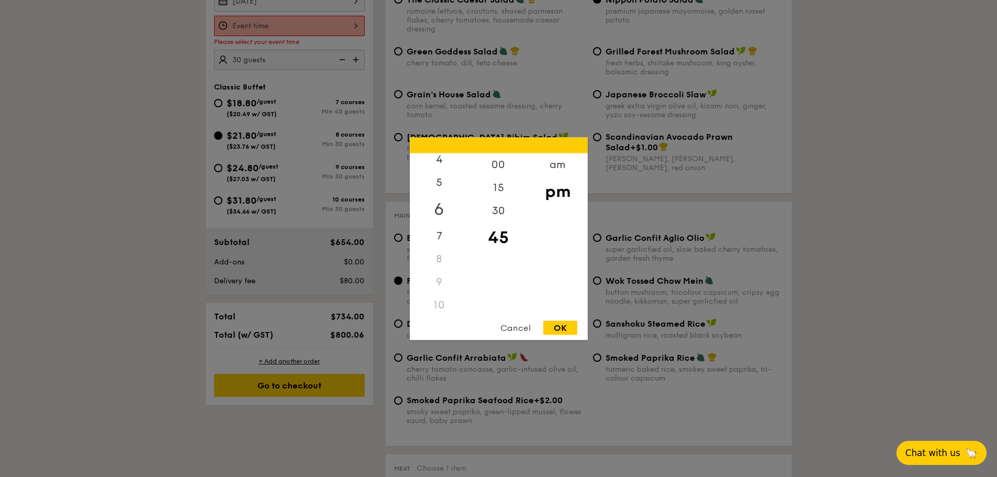
click at [434, 209] on div "6" at bounding box center [439, 209] width 59 height 30
click at [503, 221] on div "30" at bounding box center [498, 214] width 59 height 30
click at [555, 326] on div "OK" at bounding box center [560, 327] width 34 height 14
type input "6:30PM"
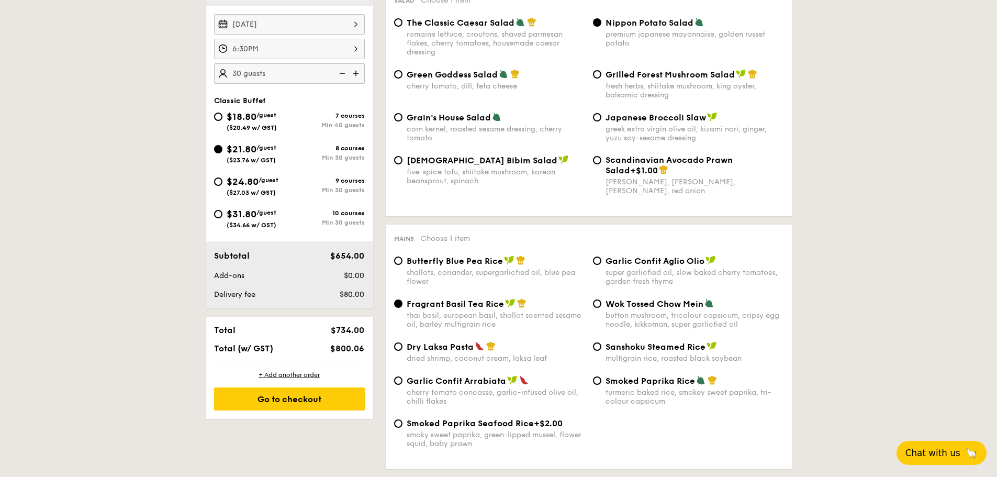
scroll to position [436, 0]
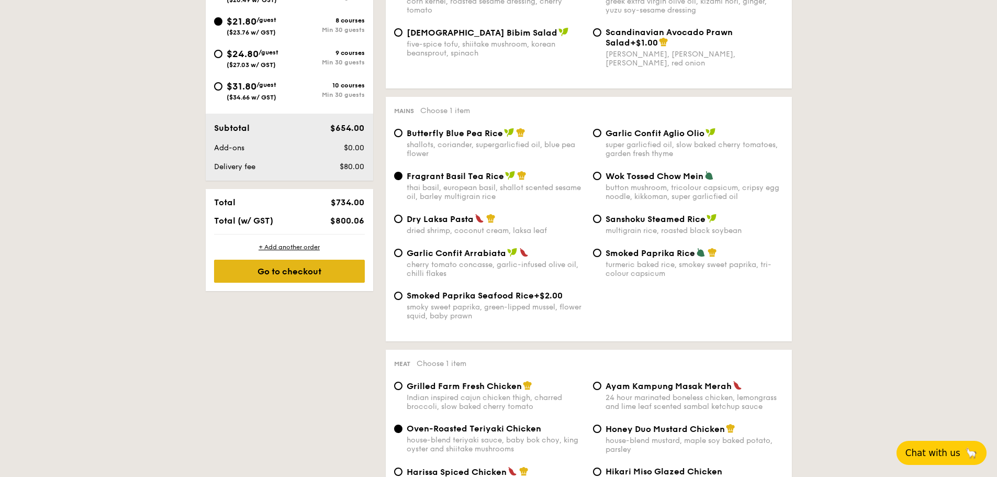
click at [304, 275] on div "Go to checkout" at bounding box center [289, 271] width 151 height 23
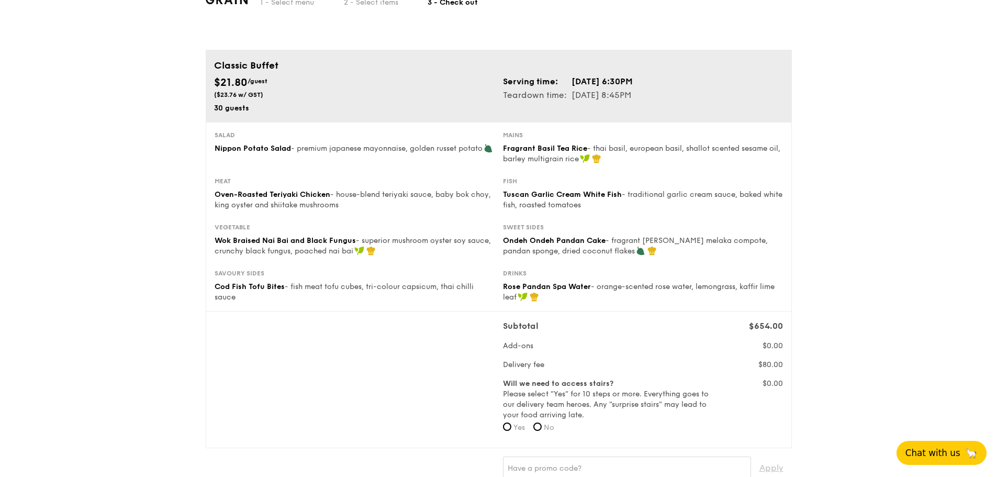
scroll to position [52, 0]
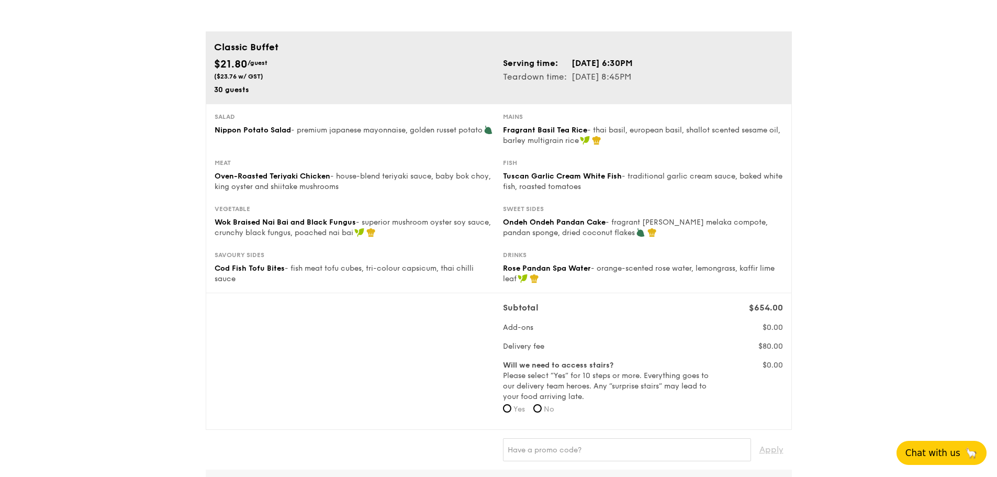
click at [548, 409] on span "No" at bounding box center [549, 409] width 10 height 9
click at [542, 409] on input "No" at bounding box center [537, 408] width 8 height 8
radio input "true"
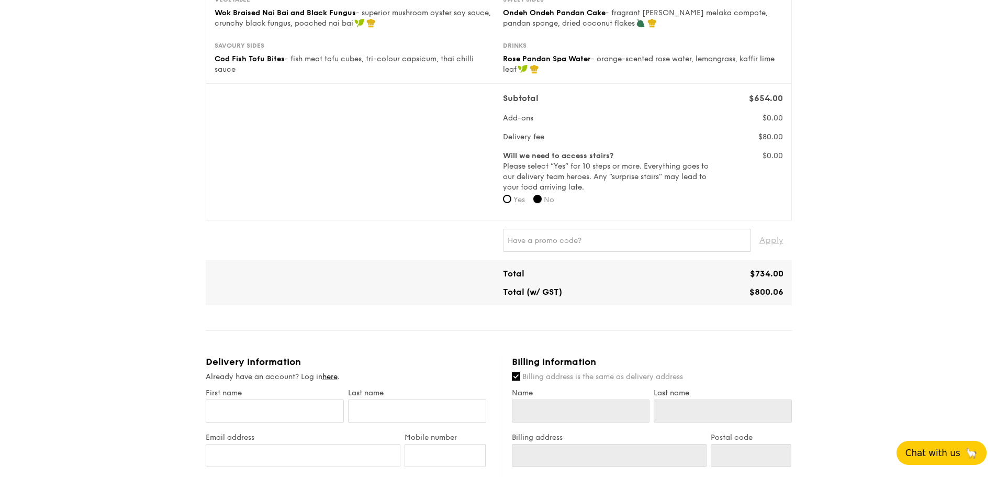
scroll to position [314, 0]
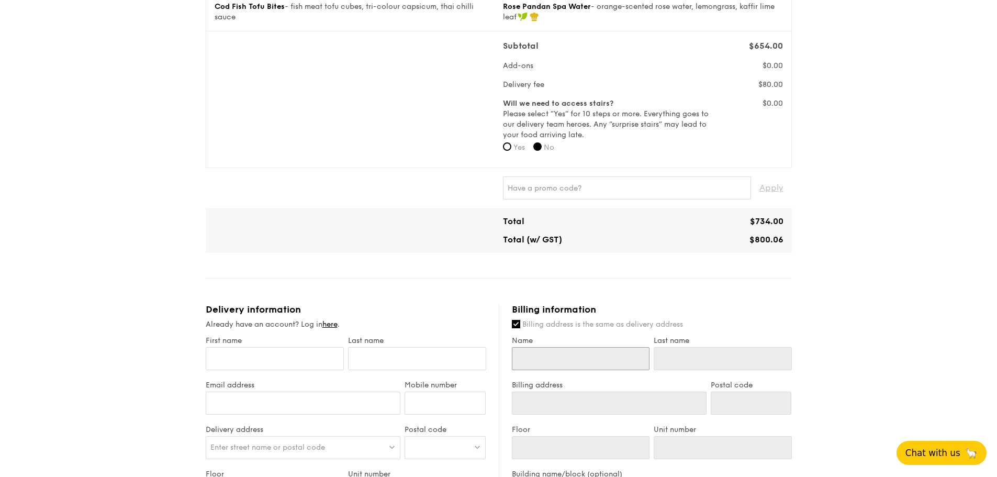
click at [576, 362] on input "Name" at bounding box center [581, 358] width 138 height 23
drag, startPoint x: 570, startPoint y: 368, endPoint x: 560, endPoint y: 362, distance: 11.5
click at [571, 363] on input "Name" at bounding box center [581, 358] width 138 height 23
click at [557, 367] on input "Name" at bounding box center [581, 358] width 138 height 23
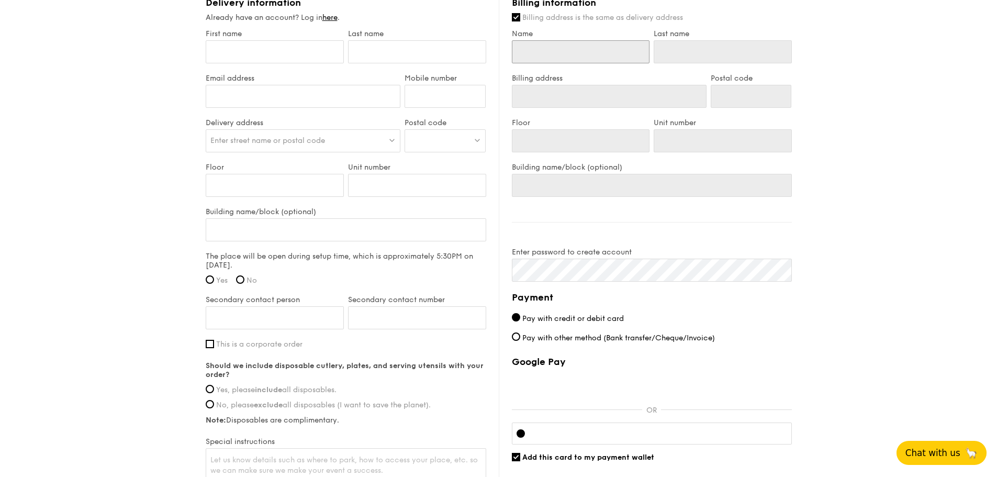
scroll to position [628, 0]
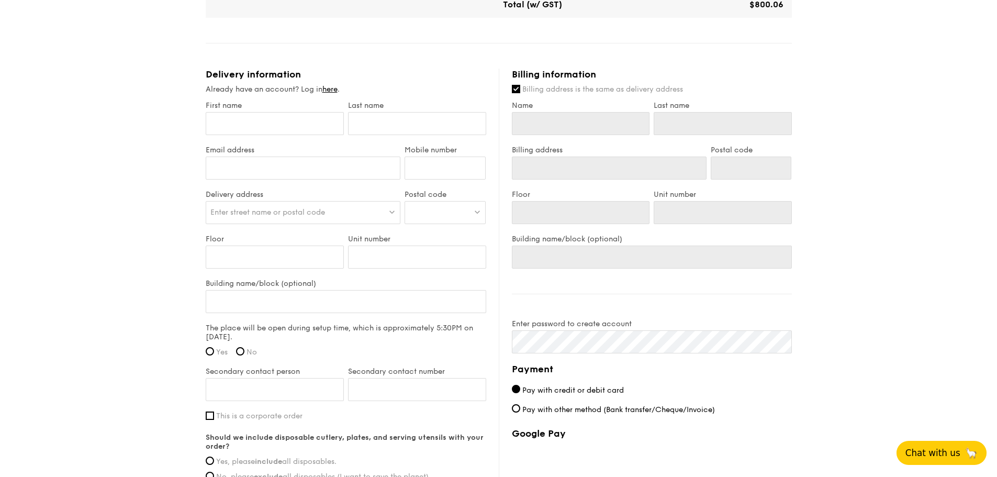
scroll to position [471, 0]
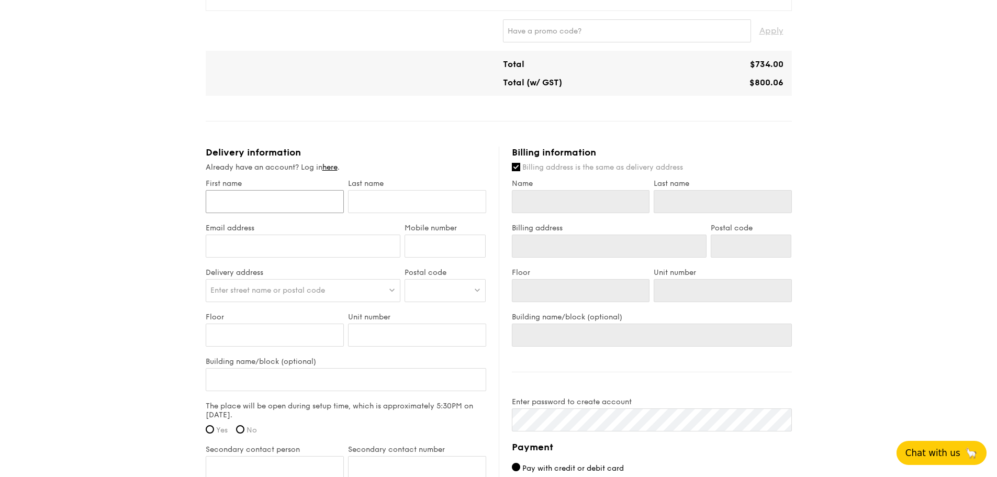
click at [262, 198] on input "First name" at bounding box center [275, 201] width 138 height 23
type input "A"
type input "Al"
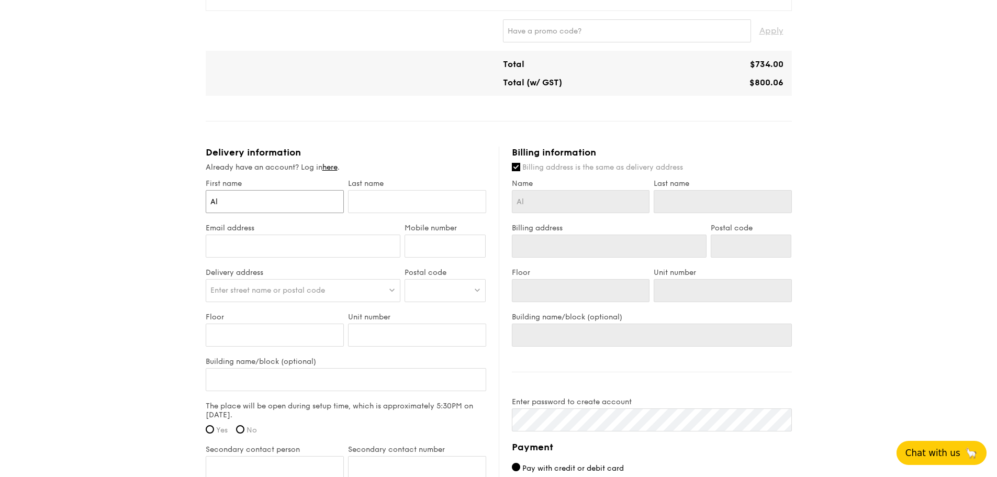
type input "Ale"
type input "[PERSON_NAME]"
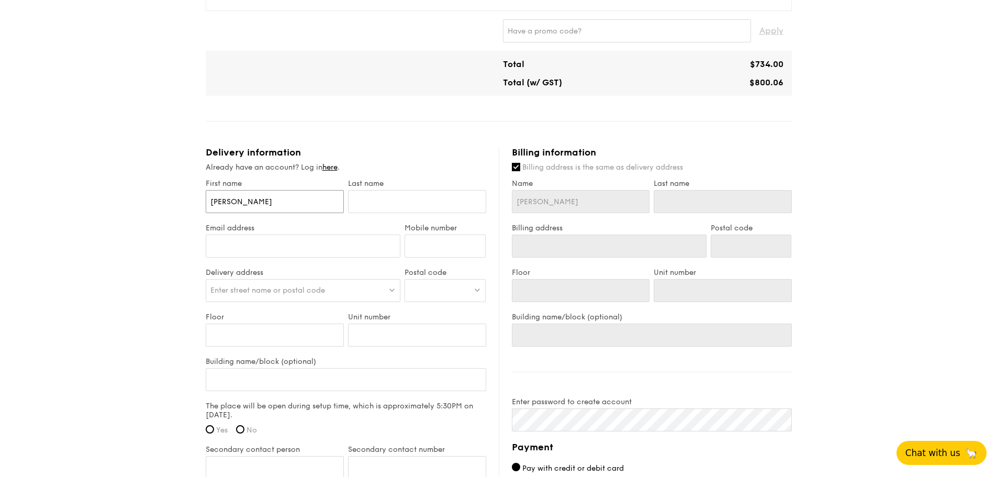
type input "[PERSON_NAME]"
type input "G"
type input "Gio"
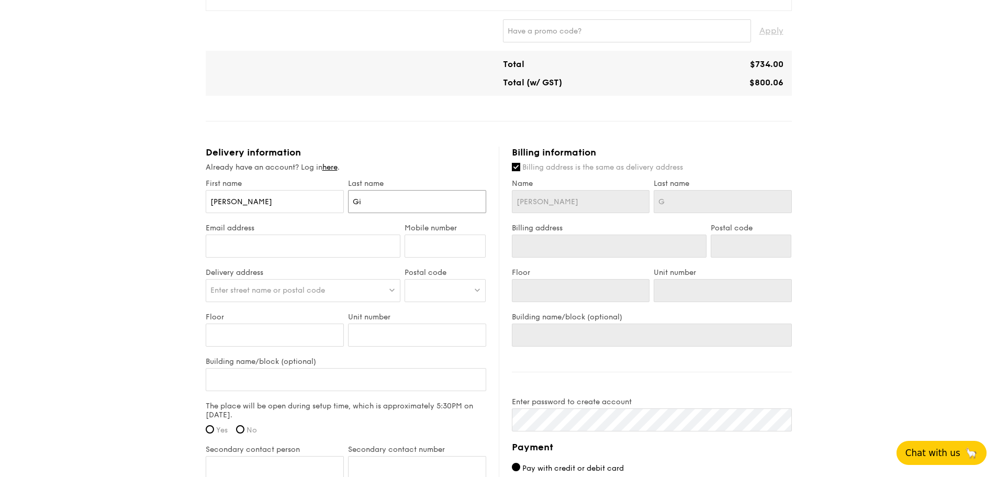
type input "Gio"
type input "Gi"
type input "G"
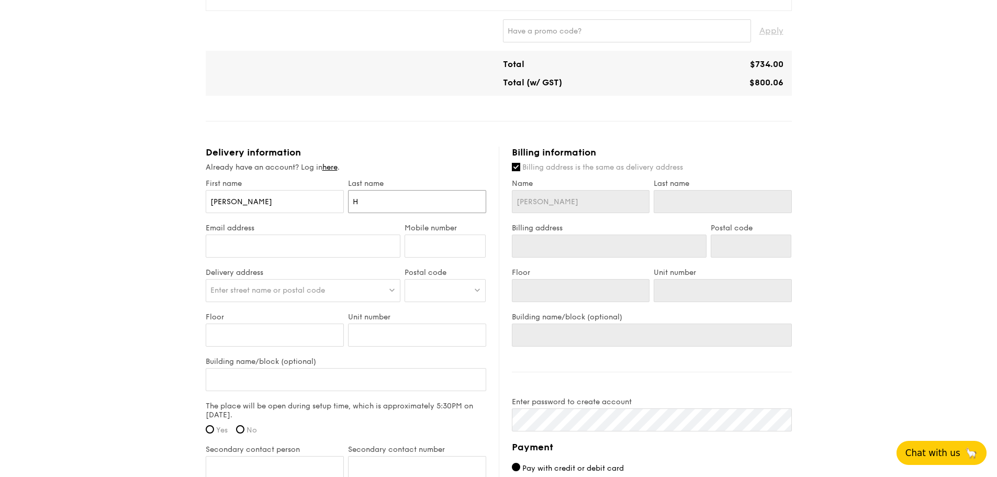
type input "HJ"
type input "HJo"
type input "HJ"
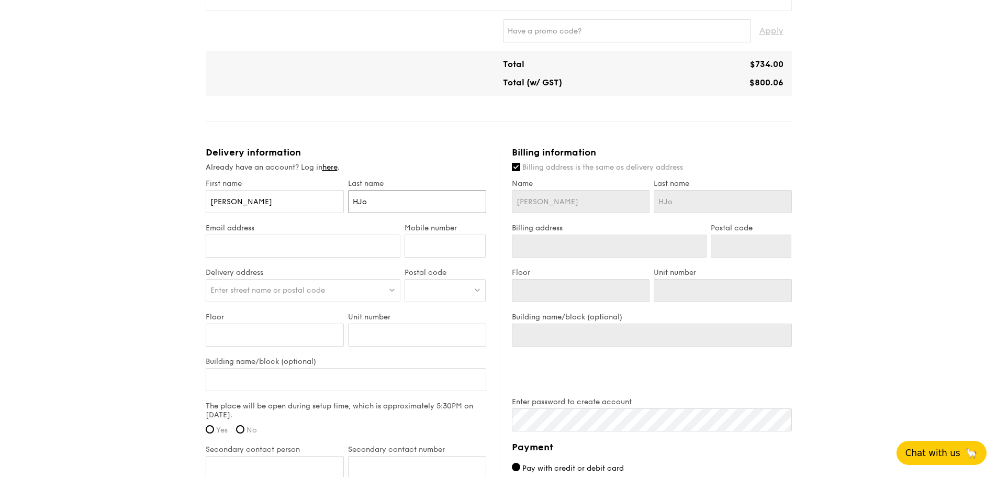
type input "HJ"
type input "H"
type input "Ho"
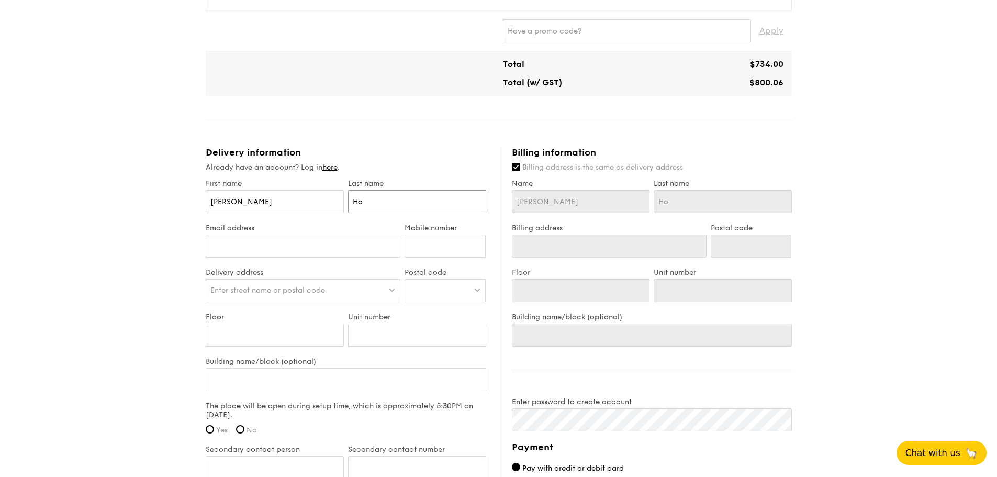
type input "Ho"
click at [249, 247] on input "Email address" at bounding box center [303, 245] width 195 height 23
type input "a.ho@cmcmarkets.omc"
type input "91466456"
click at [168, 280] on div "1 - Select menu 2 - Select items 3 - Check out Classic Buffet $21.80 /guest ($2…" at bounding box center [498, 115] width 997 height 1172
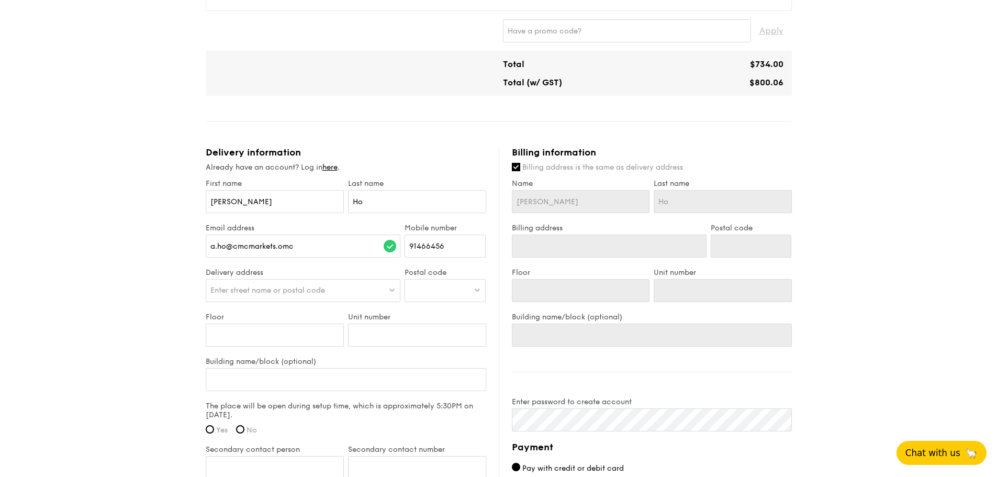
click at [254, 295] on div "Enter street name or postal code" at bounding box center [303, 290] width 195 height 23
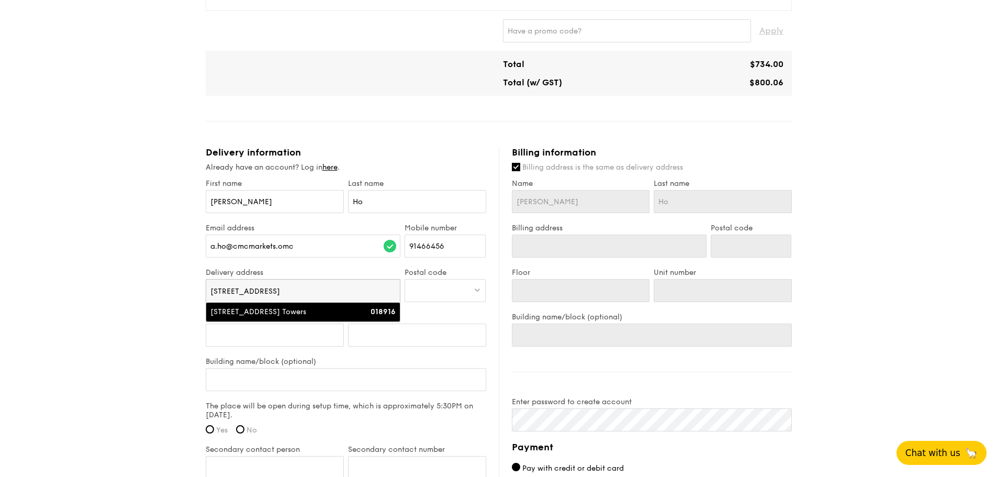
type input "[STREET_ADDRESS]"
click at [266, 317] on div "[STREET_ADDRESS] Towers" at bounding box center [279, 312] width 139 height 10
type input "[GEOGRAPHIC_DATA], [STREET_ADDRESS]"
type input "018916"
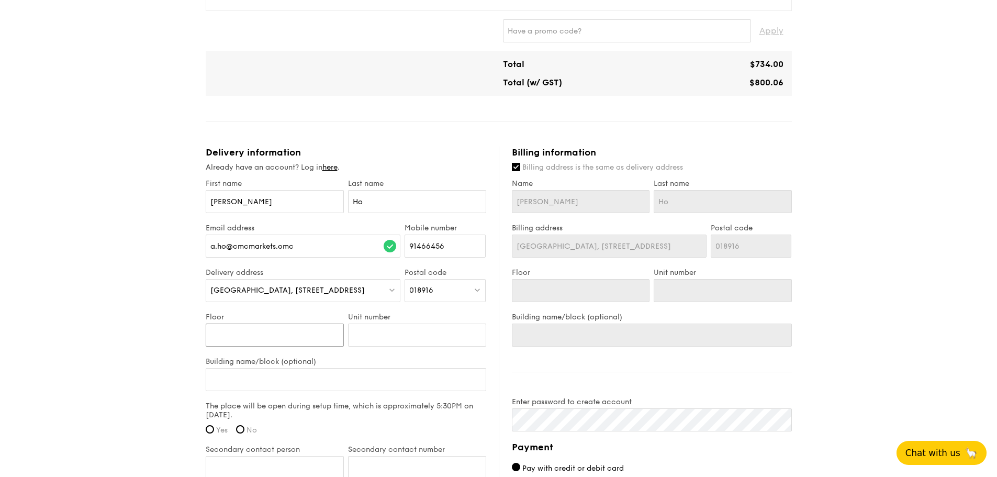
click at [270, 338] on input "Floor" at bounding box center [275, 334] width 138 height 23
type input "#"
type input "#2"
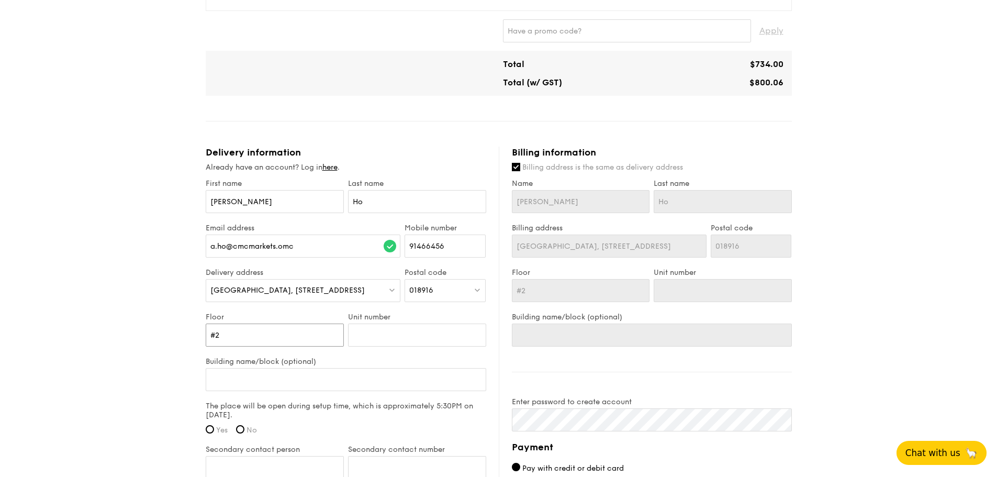
type input "#25"
type input "0"
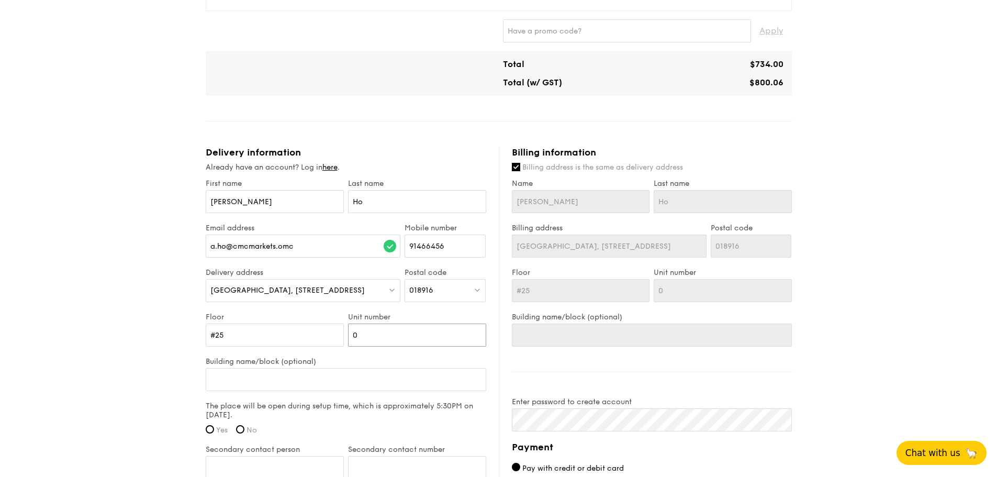
type input "03"
click at [278, 376] on input "Building name/block (optional)" at bounding box center [346, 379] width 280 height 23
type input "W"
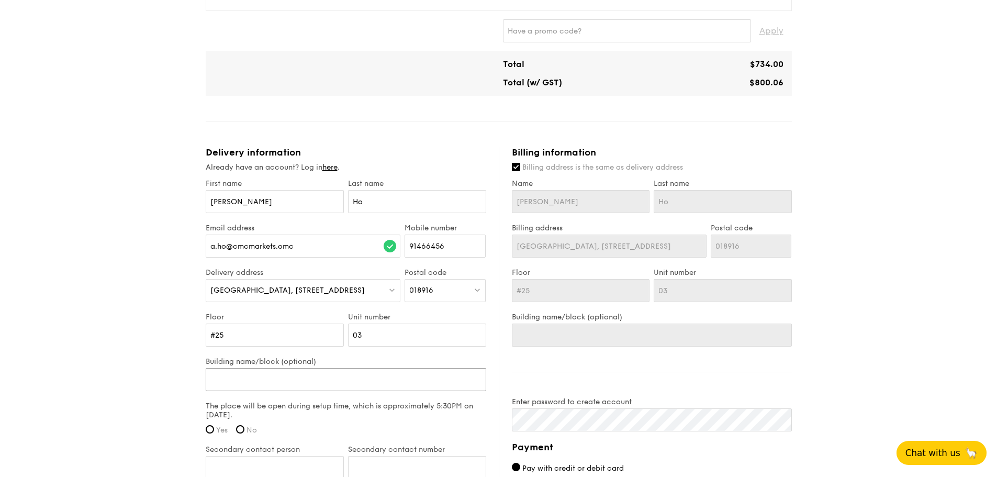
type input "W"
type input "We"
type input "Wesa"
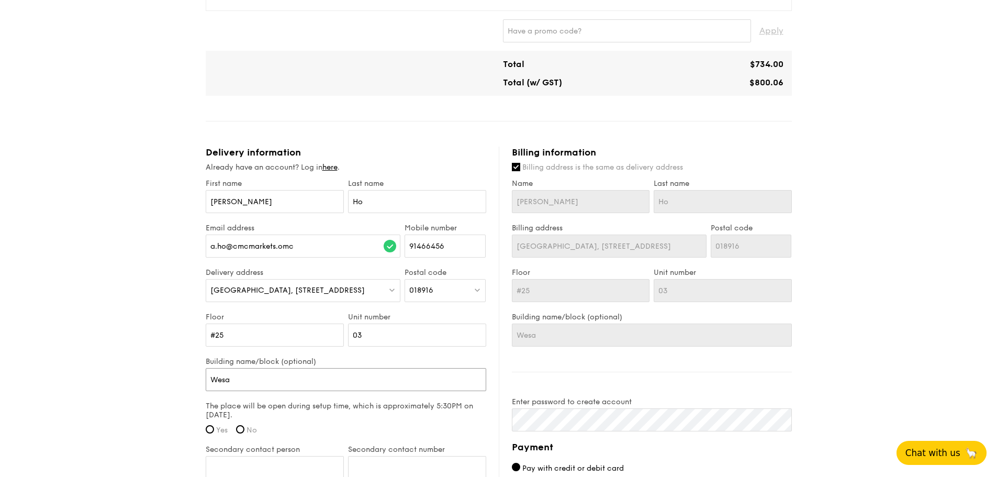
type input "Wesat"
type input "Wesat T"
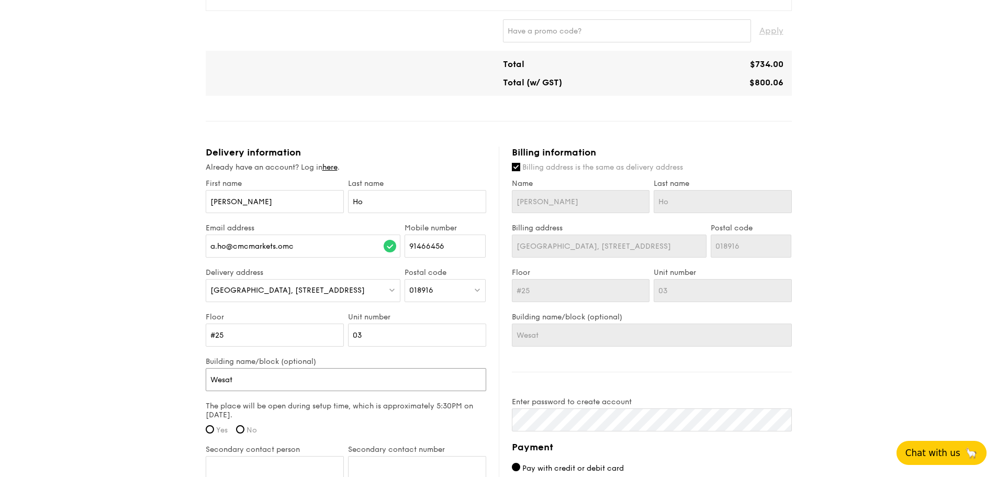
type input "Wesat T"
type input "Wesat To"
type input "Wesat Tow"
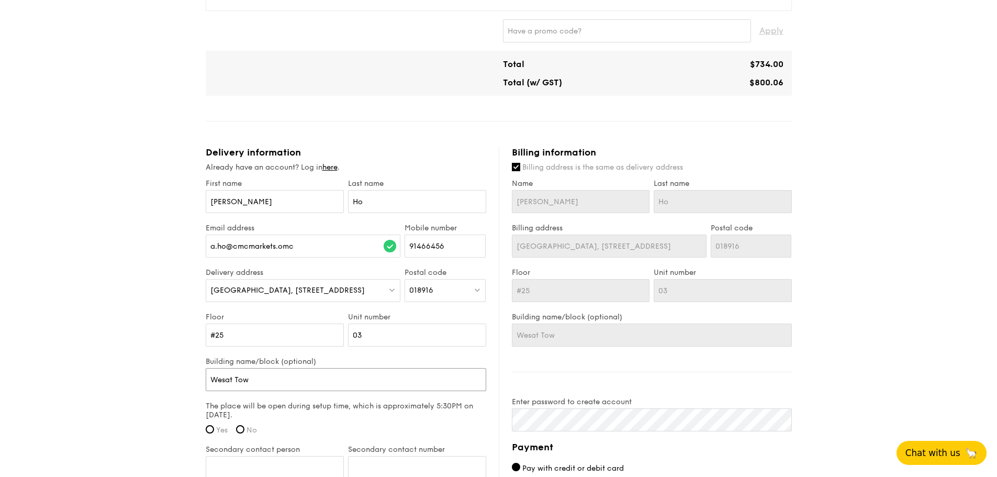
type input "Wesat [PERSON_NAME]"
type input "[GEOGRAPHIC_DATA]"
type input "Wesat [PERSON_NAME]"
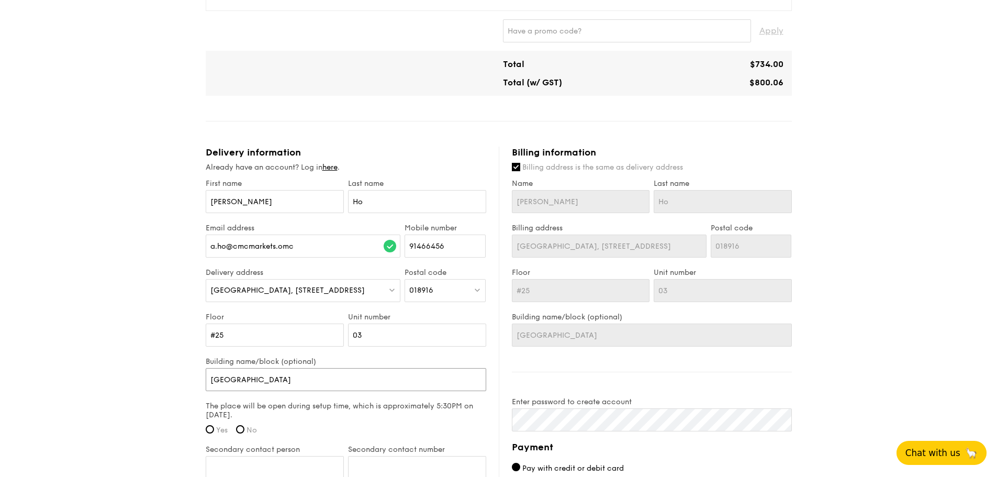
type input "Wesat [PERSON_NAME]"
type input "Wesat Tow"
type input "Wesat To"
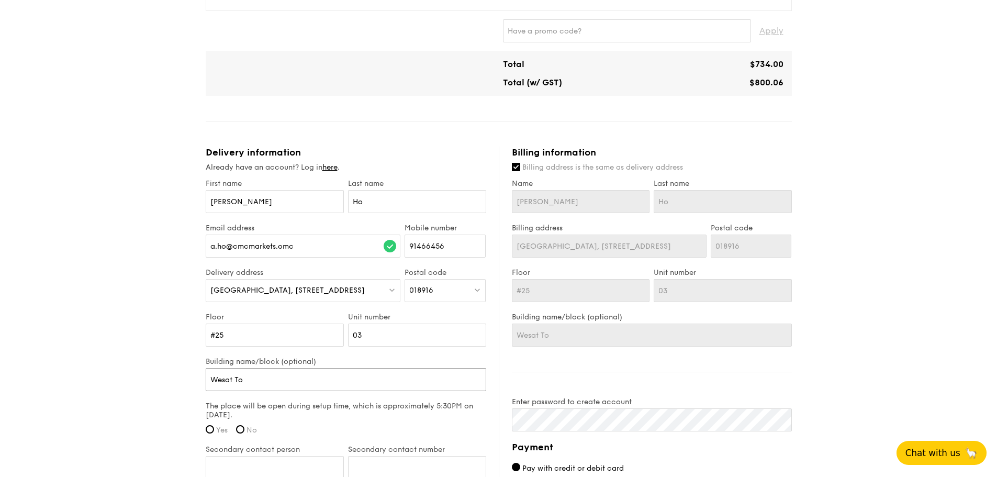
type input "Wesat T"
type input "Wesat"
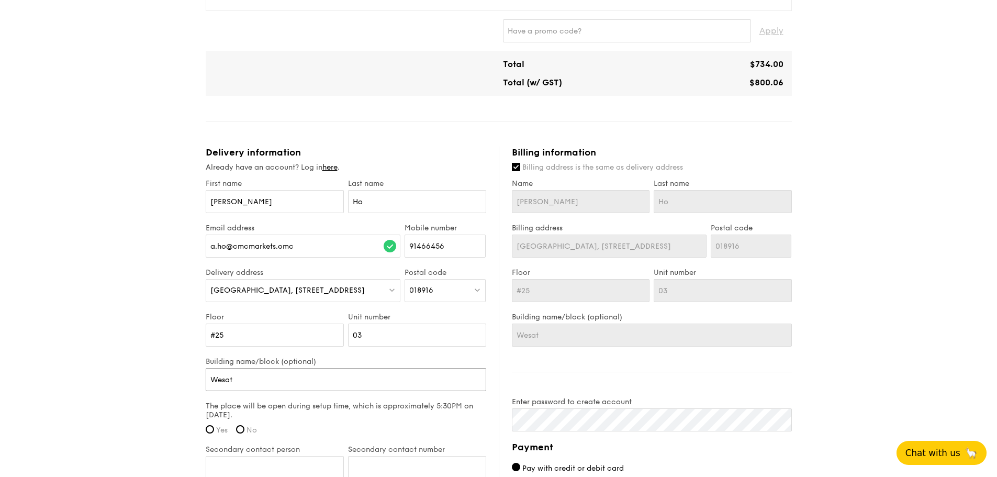
type input "Wesat"
type input "Wesa"
type input "[PERSON_NAME]"
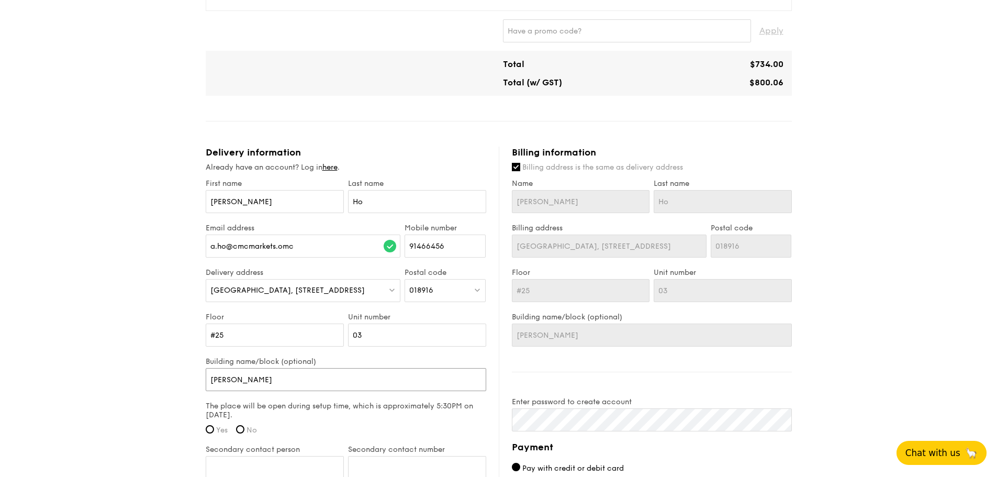
type input "West"
type input "West T"
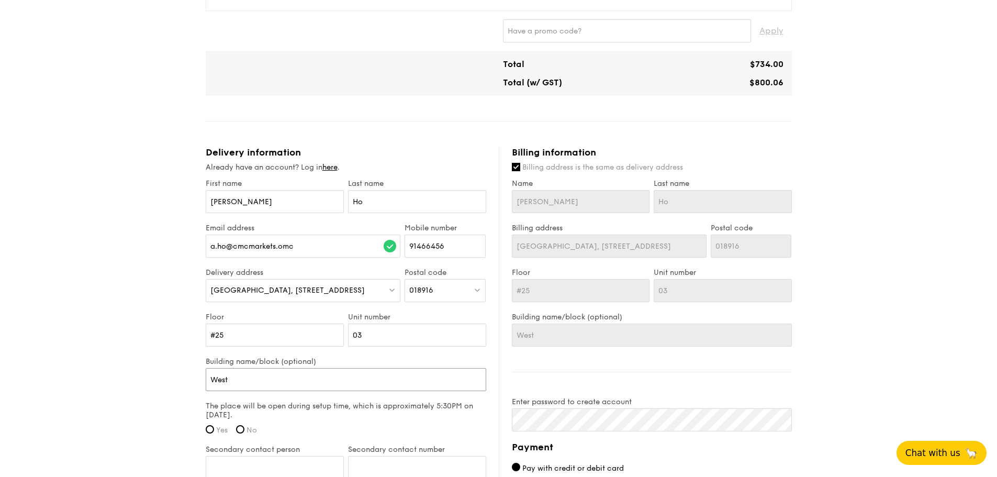
type input "West T"
type input "West Tp"
type input "West T"
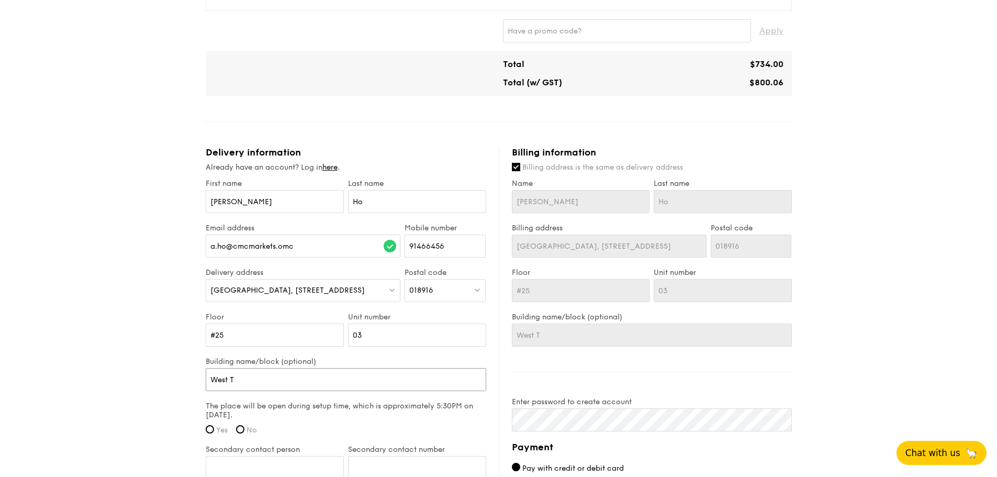
type input "West To"
type input "West Tow"
type input "West [PERSON_NAME]"
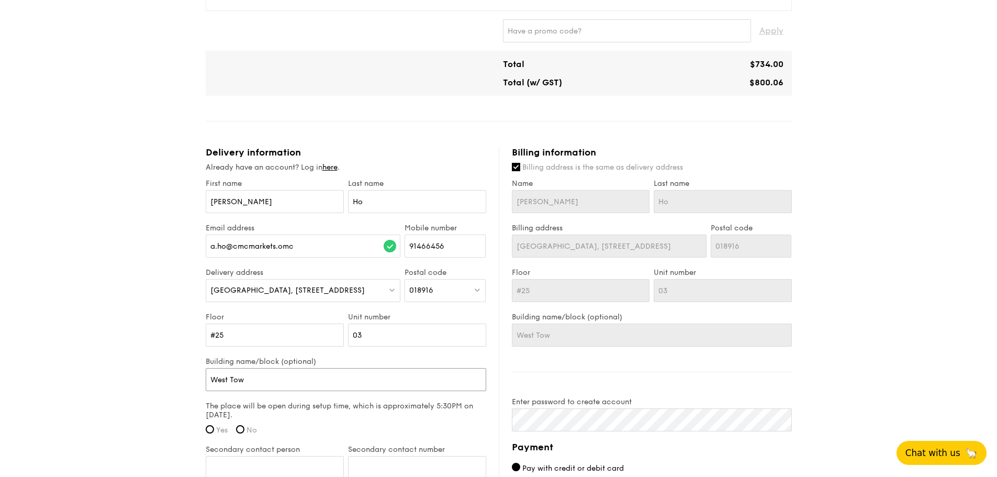
type input "West [PERSON_NAME]"
type input "[GEOGRAPHIC_DATA]"
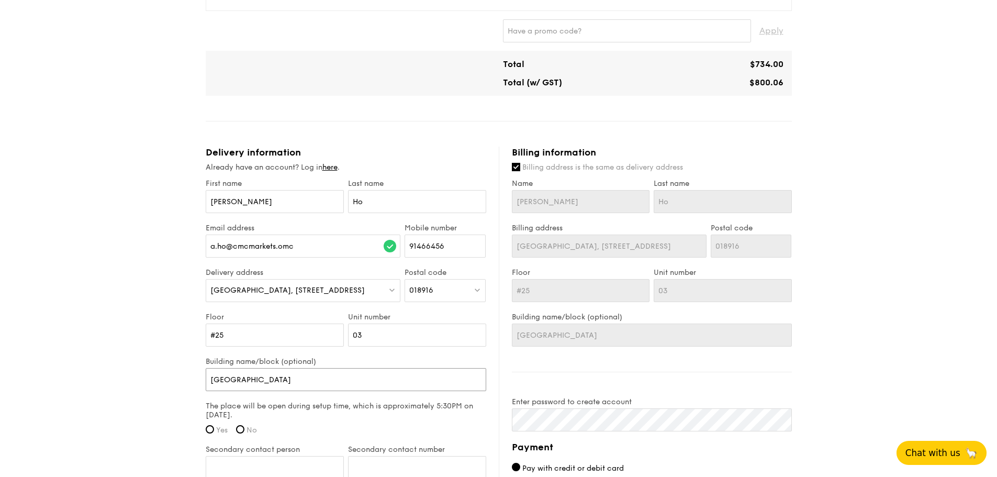
type input "[GEOGRAPHIC_DATA]"
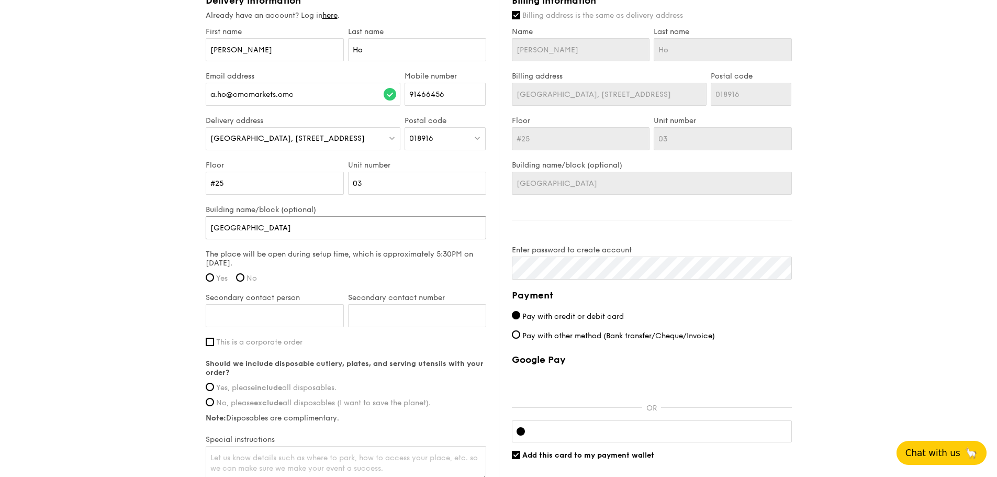
scroll to position [628, 0]
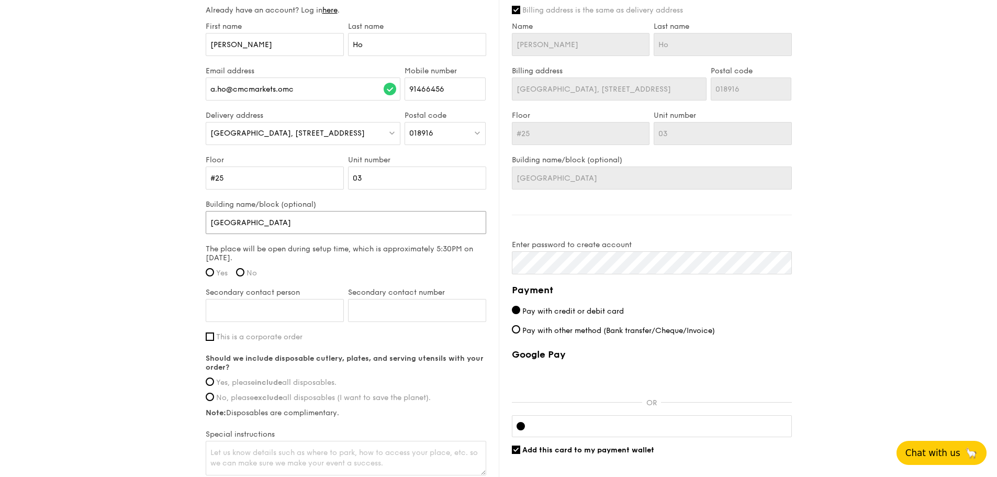
type input "[GEOGRAPHIC_DATA]"
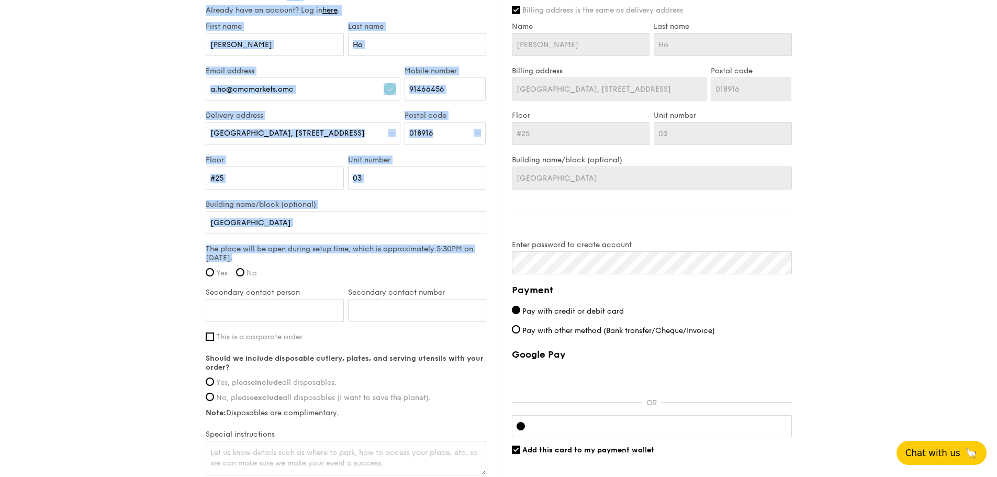
click at [207, 272] on input "Yes" at bounding box center [210, 272] width 8 height 8
radio input "true"
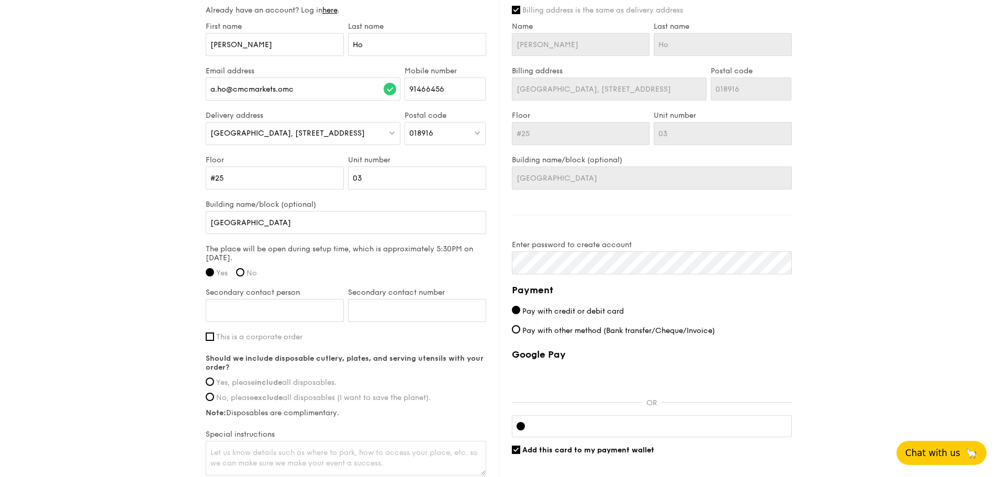
click at [252, 301] on input "Secondary contact person" at bounding box center [275, 310] width 138 height 23
type input "[PERSON_NAME]"
type input "92376939"
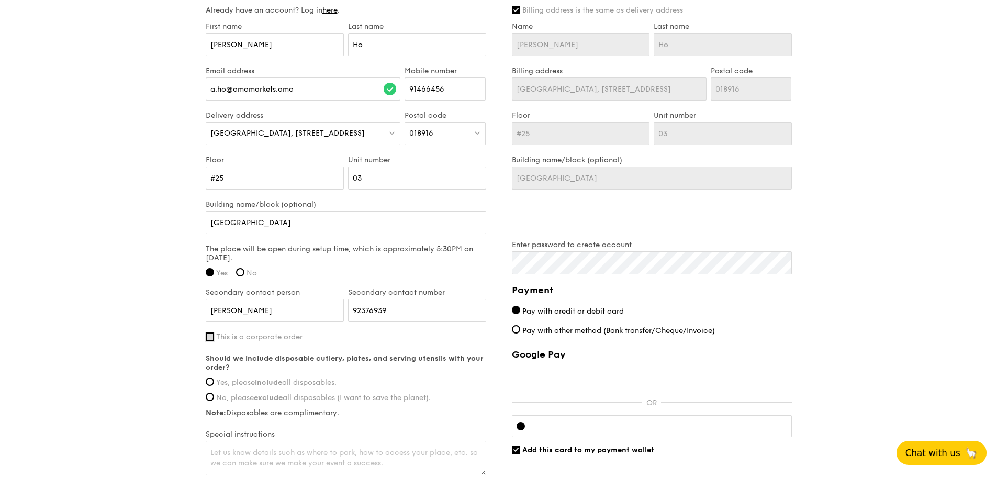
click at [206, 336] on input "This is a corporate order" at bounding box center [210, 336] width 8 height 8
checkbox input "true"
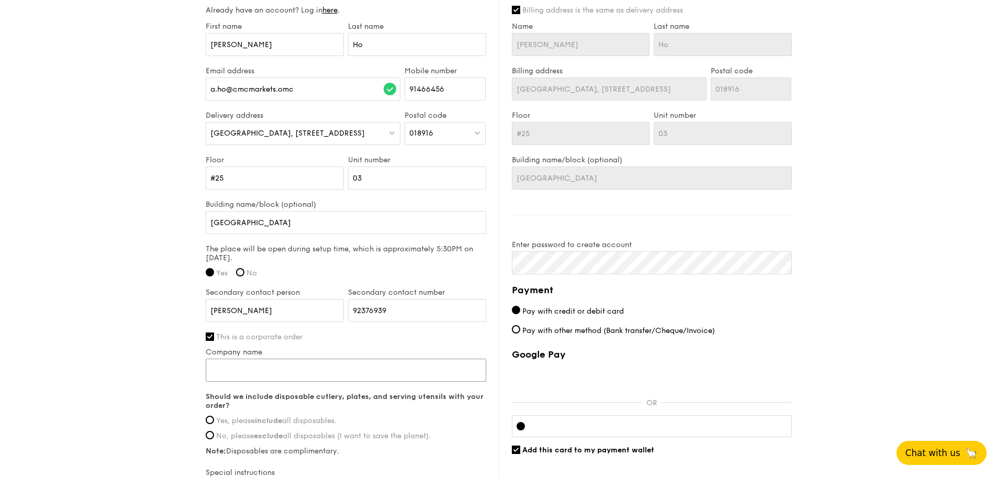
click at [248, 371] on input "Company name" at bounding box center [346, 369] width 280 height 23
type input "CMC Markets Singapore Pte Ltd"
click at [212, 420] on input "Yes, please include all disposables." at bounding box center [210, 419] width 8 height 8
radio input "true"
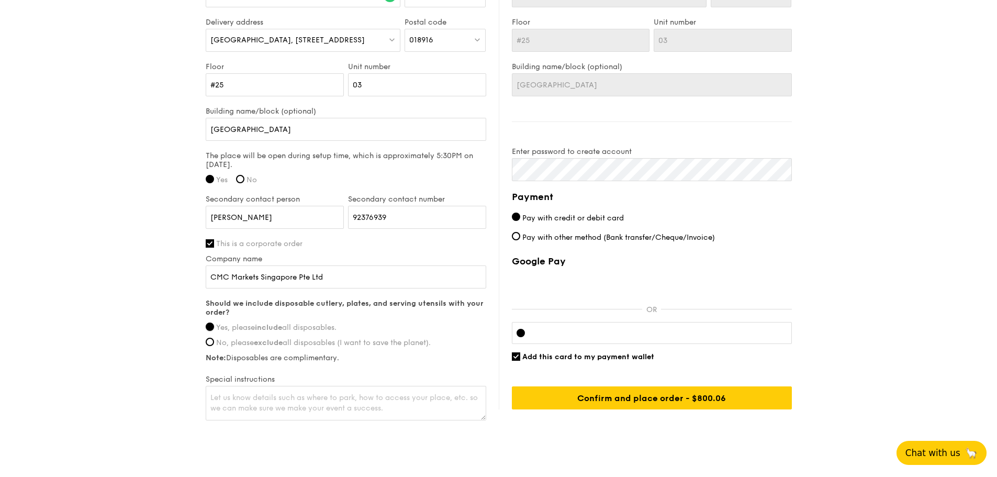
scroll to position [733, 0]
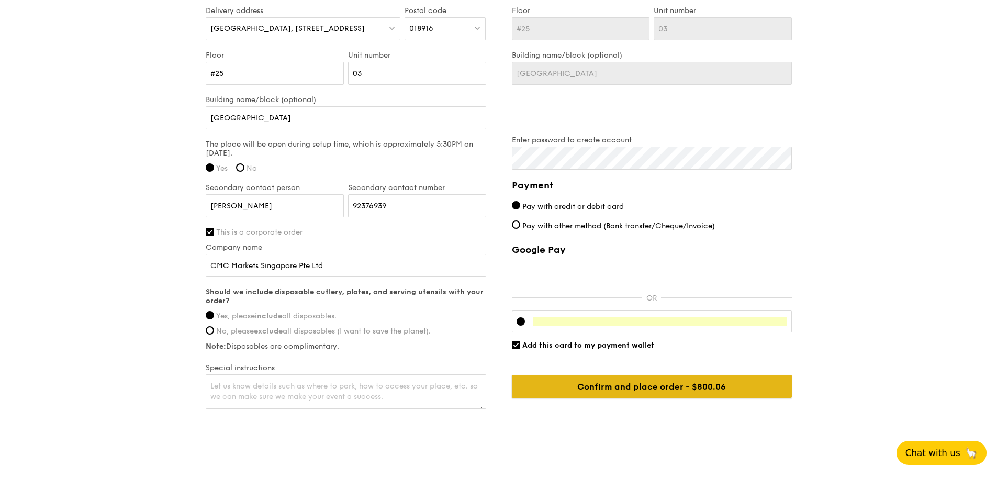
click at [666, 390] on input "Confirm and place order - $800.06" at bounding box center [652, 386] width 280 height 23
click at [678, 384] on input "Confirm and place order - $800.06" at bounding box center [652, 386] width 280 height 23
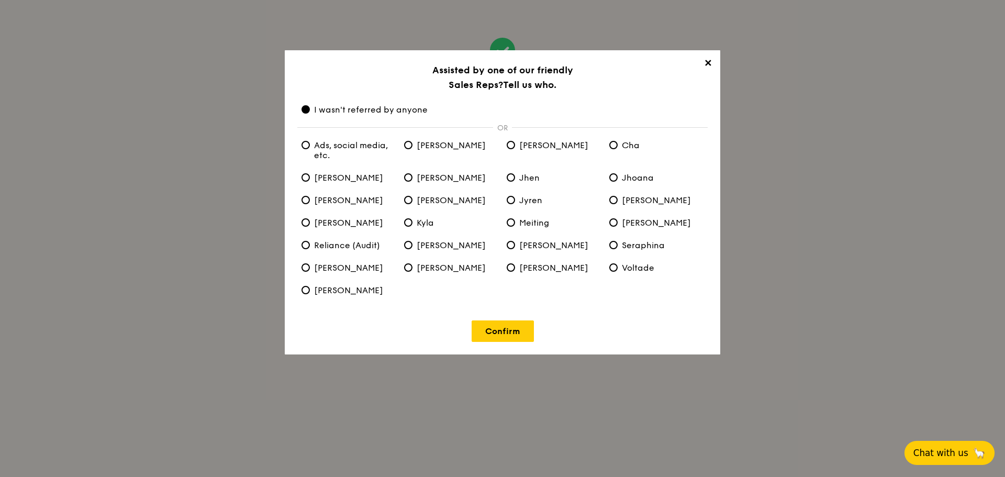
click at [345, 203] on label "[PERSON_NAME]" at bounding box center [348, 200] width 103 height 10
click at [310, 203] on input "[PERSON_NAME]" at bounding box center [305, 200] width 8 height 8
radio input "true"
radio anyone "false"
click at [508, 329] on link "Confirm" at bounding box center [502, 330] width 62 height 21
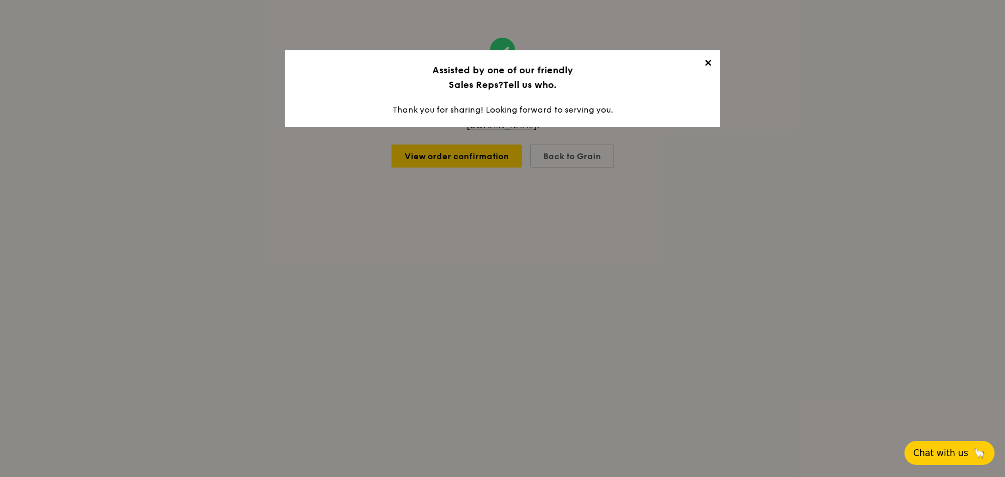
click at [707, 67] on span "✕" at bounding box center [707, 65] width 15 height 15
